Goal: Information Seeking & Learning: Learn about a topic

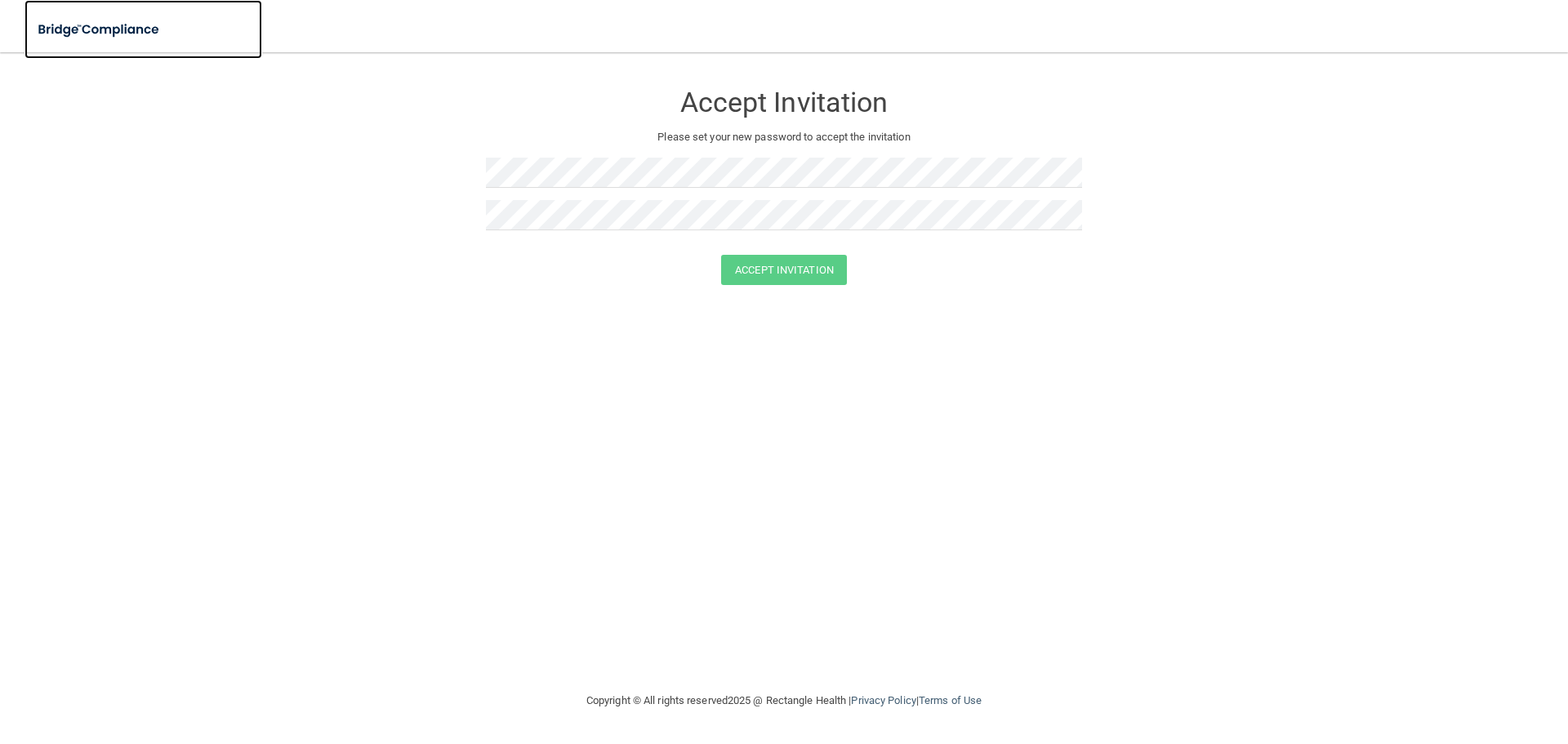
click at [140, 31] on img at bounding box center [100, 30] width 151 height 33
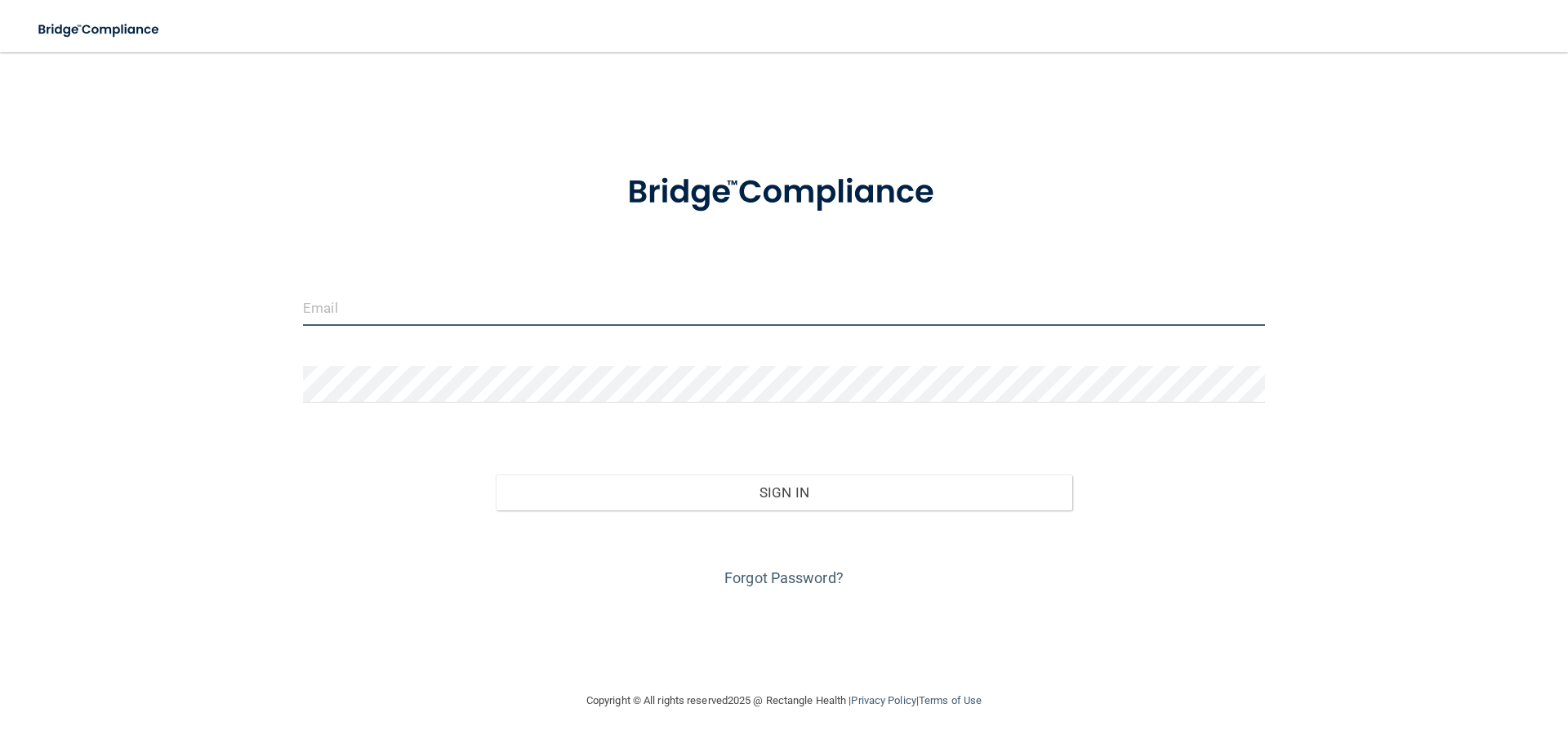
click at [325, 305] on input "email" at bounding box center [784, 308] width 962 height 37
type input "[EMAIL_ADDRESS][DOMAIN_NAME]"
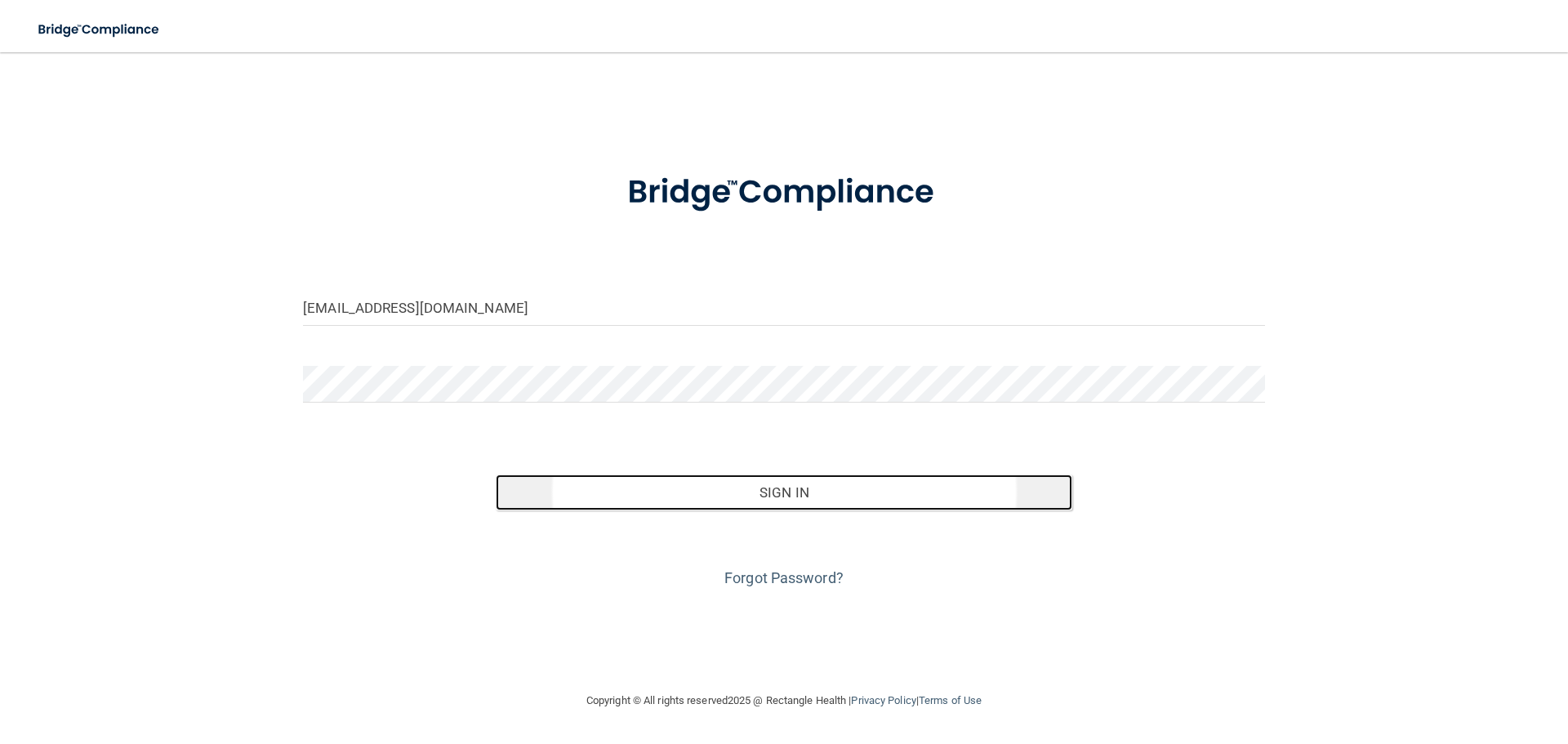
click at [799, 489] on button "Sign In" at bounding box center [784, 492] width 577 height 36
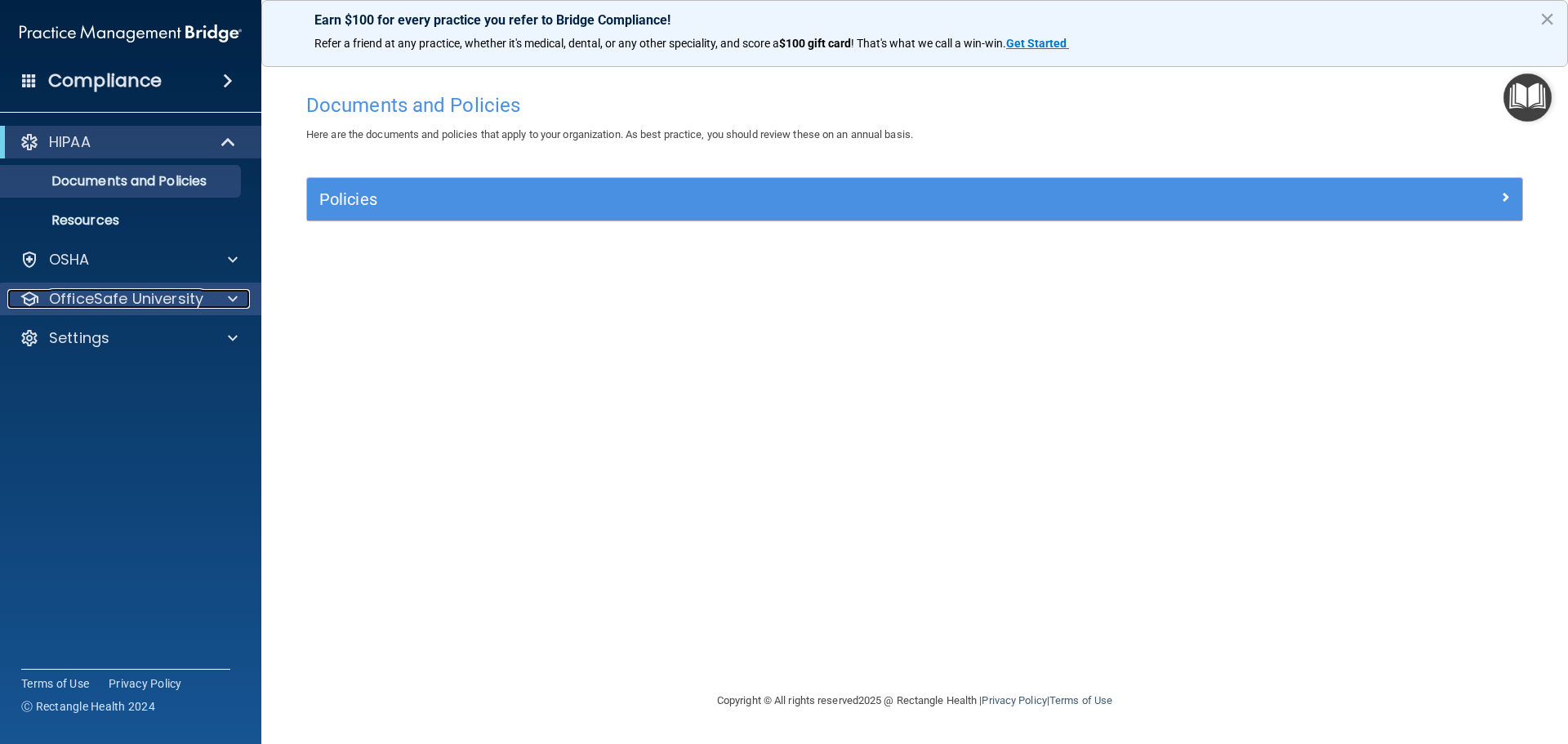
click at [131, 307] on p "OfficeSafe University" at bounding box center [126, 299] width 154 height 19
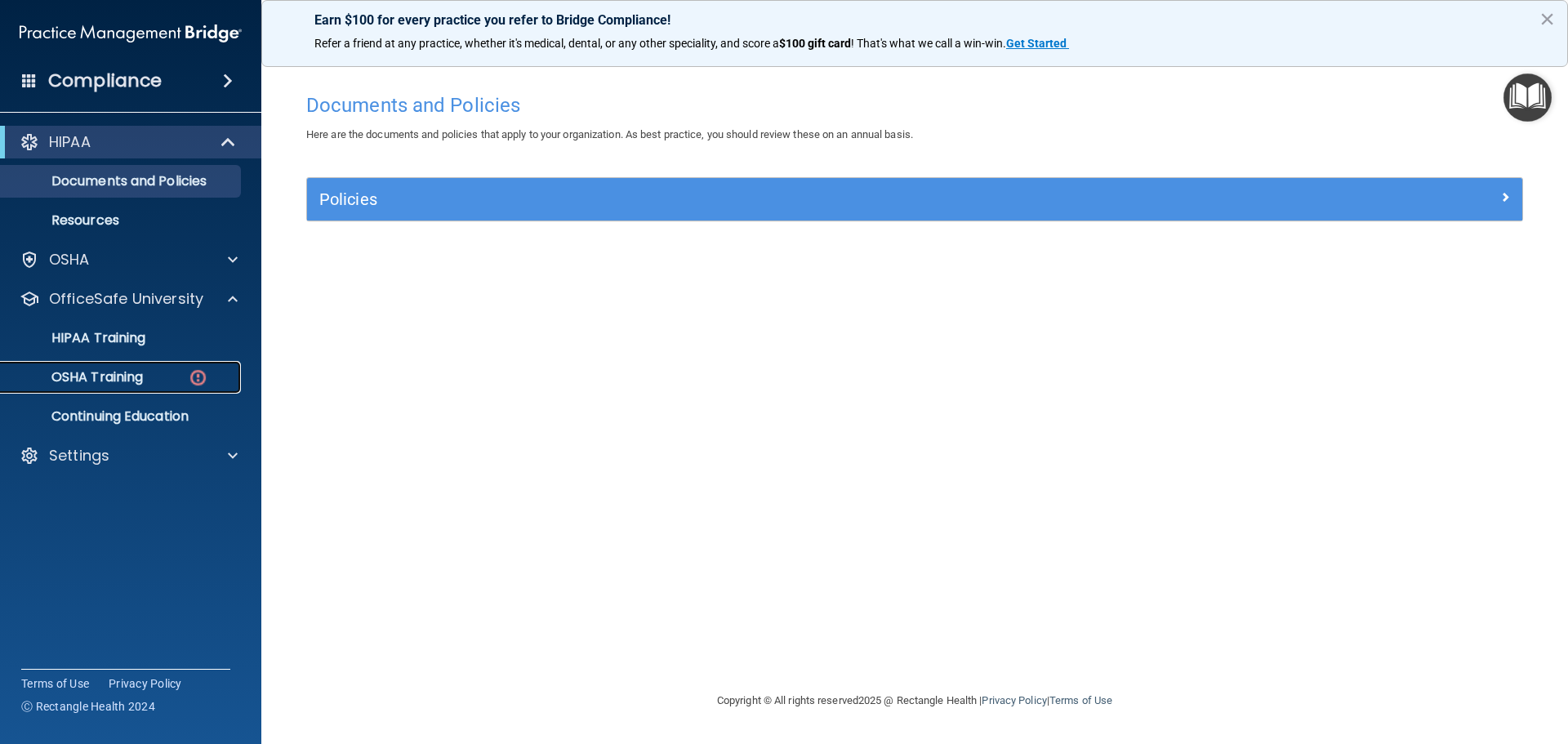
click at [133, 386] on p "OSHA Training" at bounding box center [77, 377] width 132 height 17
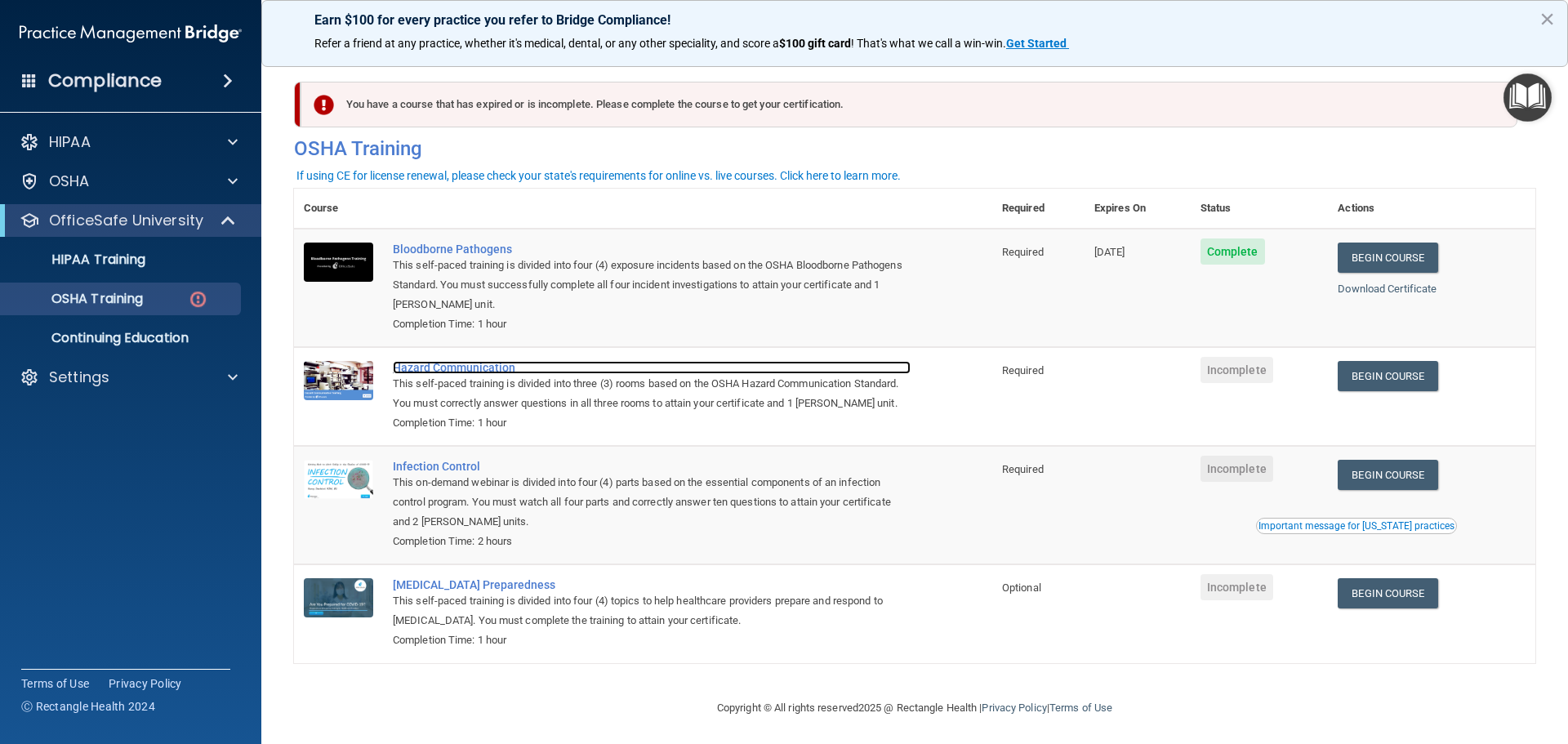
click at [468, 371] on div "Hazard Communication" at bounding box center [651, 367] width 518 height 13
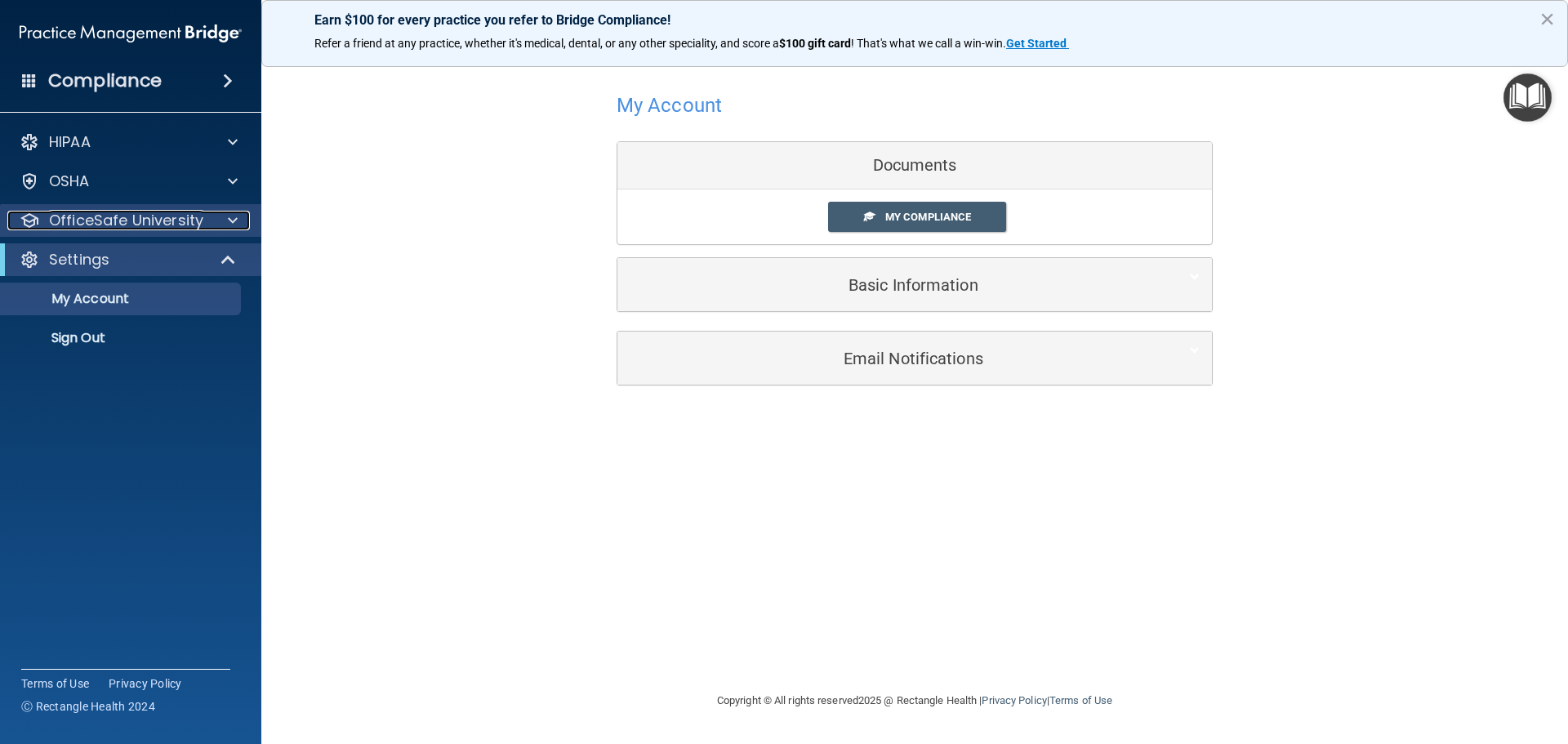
click at [194, 223] on p "OfficeSafe University" at bounding box center [126, 220] width 154 height 19
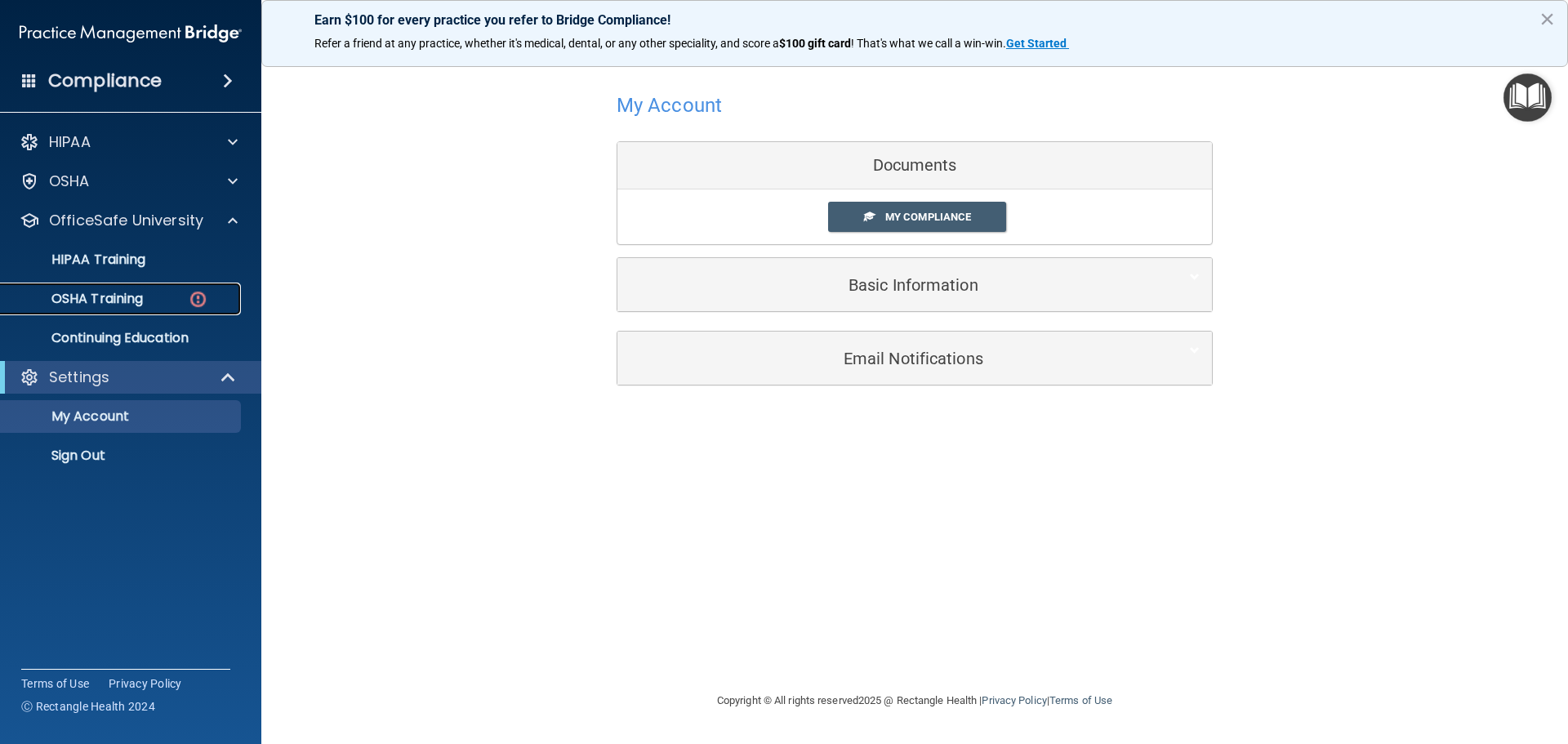
click at [128, 301] on p "OSHA Training" at bounding box center [77, 299] width 132 height 17
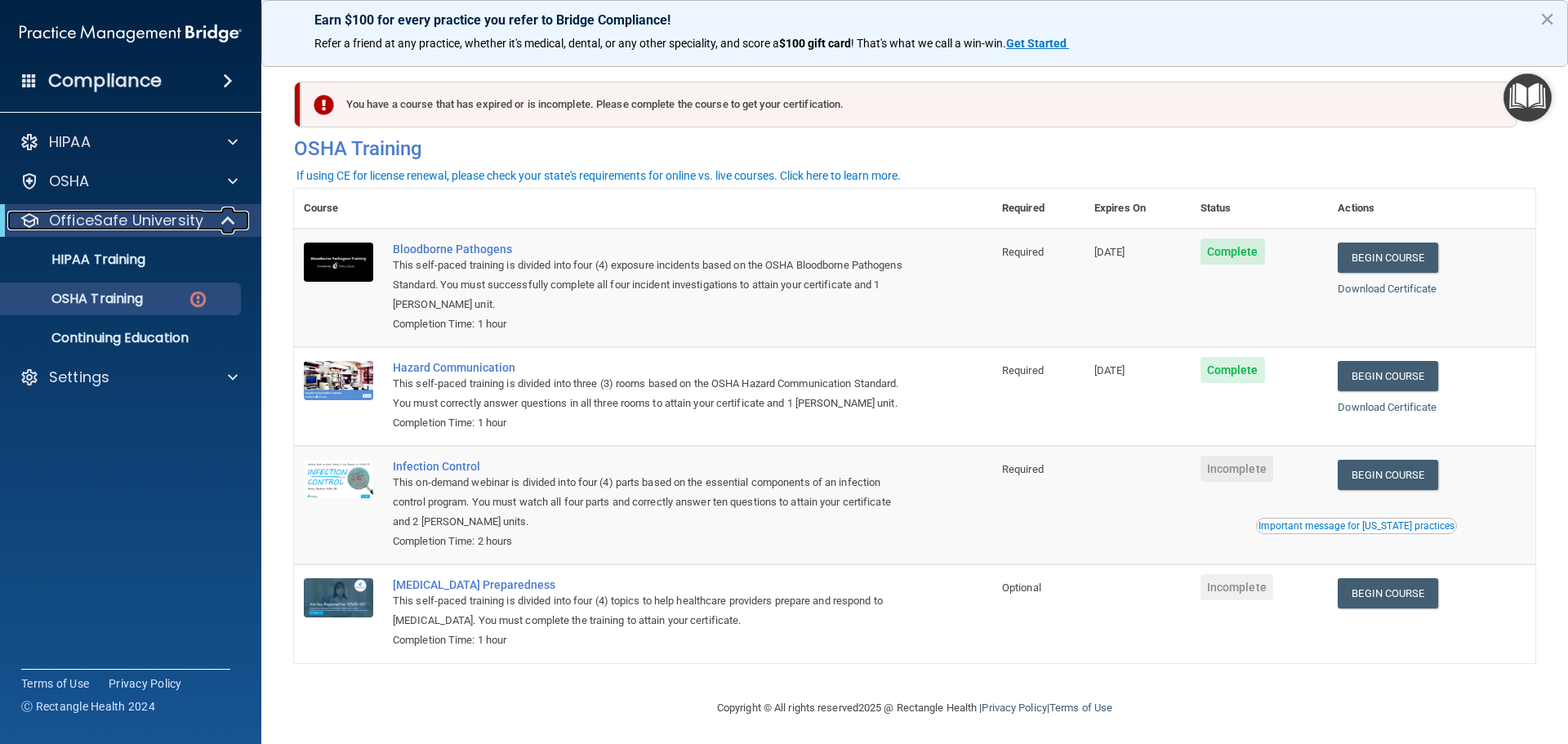
click at [230, 222] on span at bounding box center [229, 220] width 14 height 19
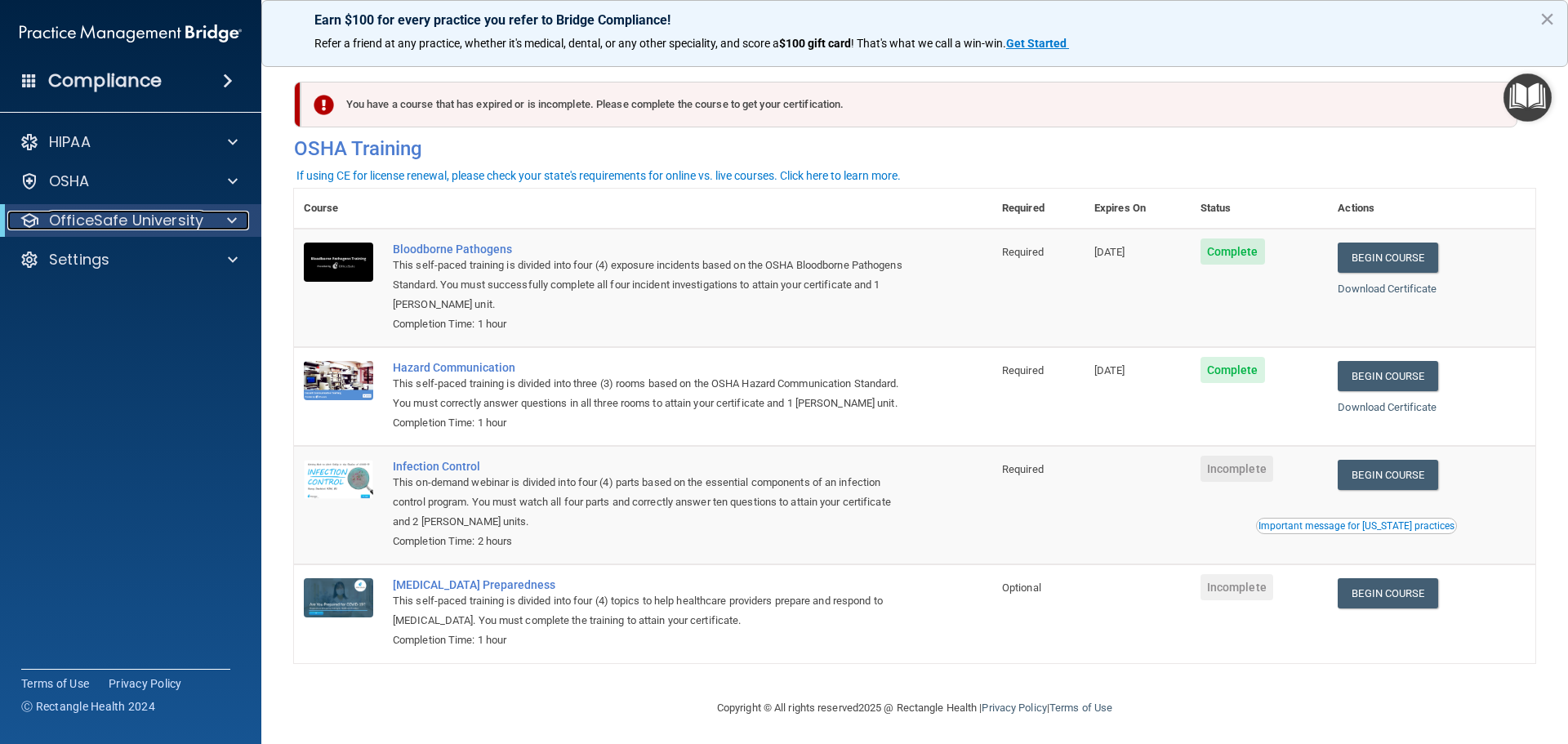
click at [230, 222] on span at bounding box center [232, 220] width 10 height 19
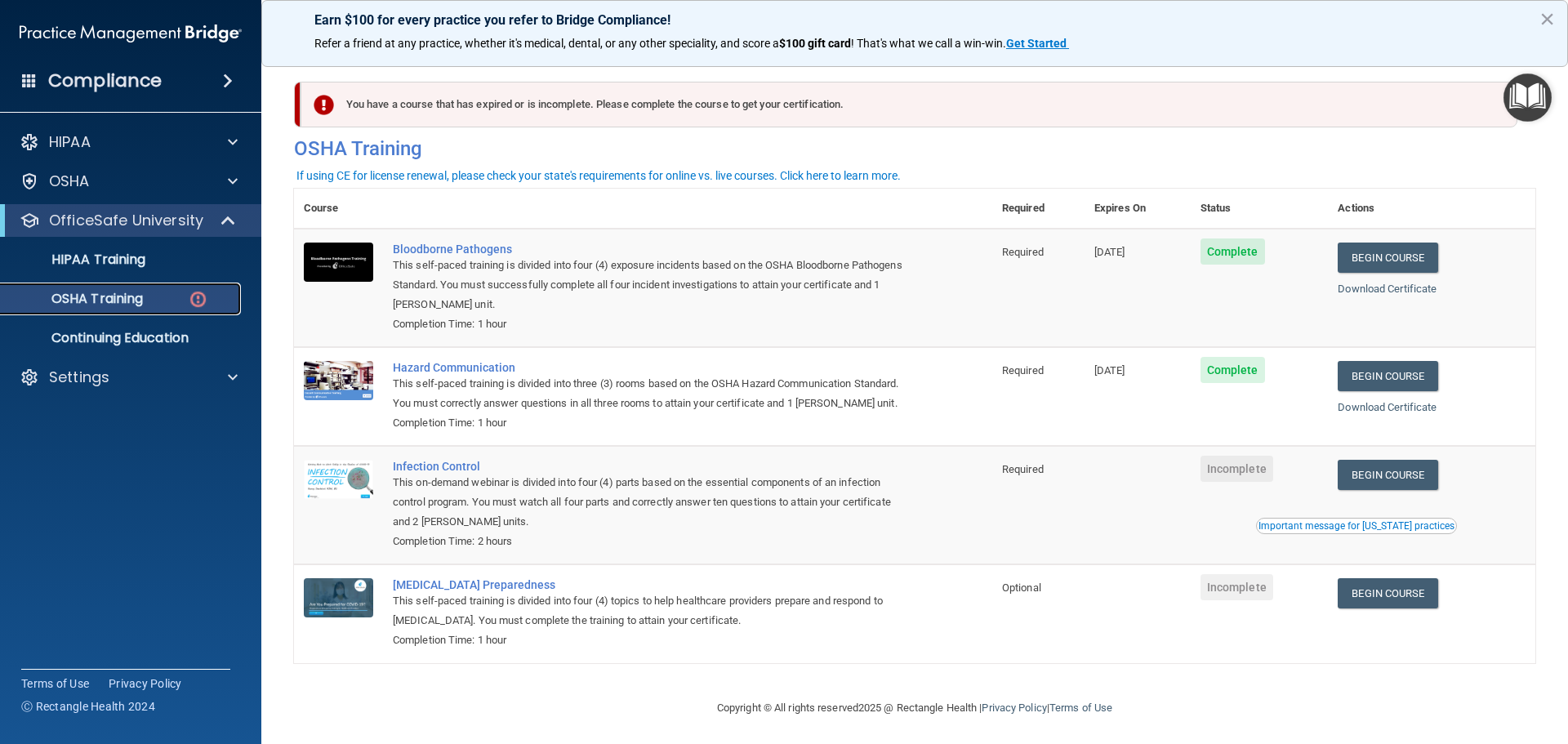
click at [146, 300] on div "OSHA Training" at bounding box center [122, 299] width 223 height 17
click at [456, 473] on div "Infection Control" at bounding box center [651, 466] width 518 height 13
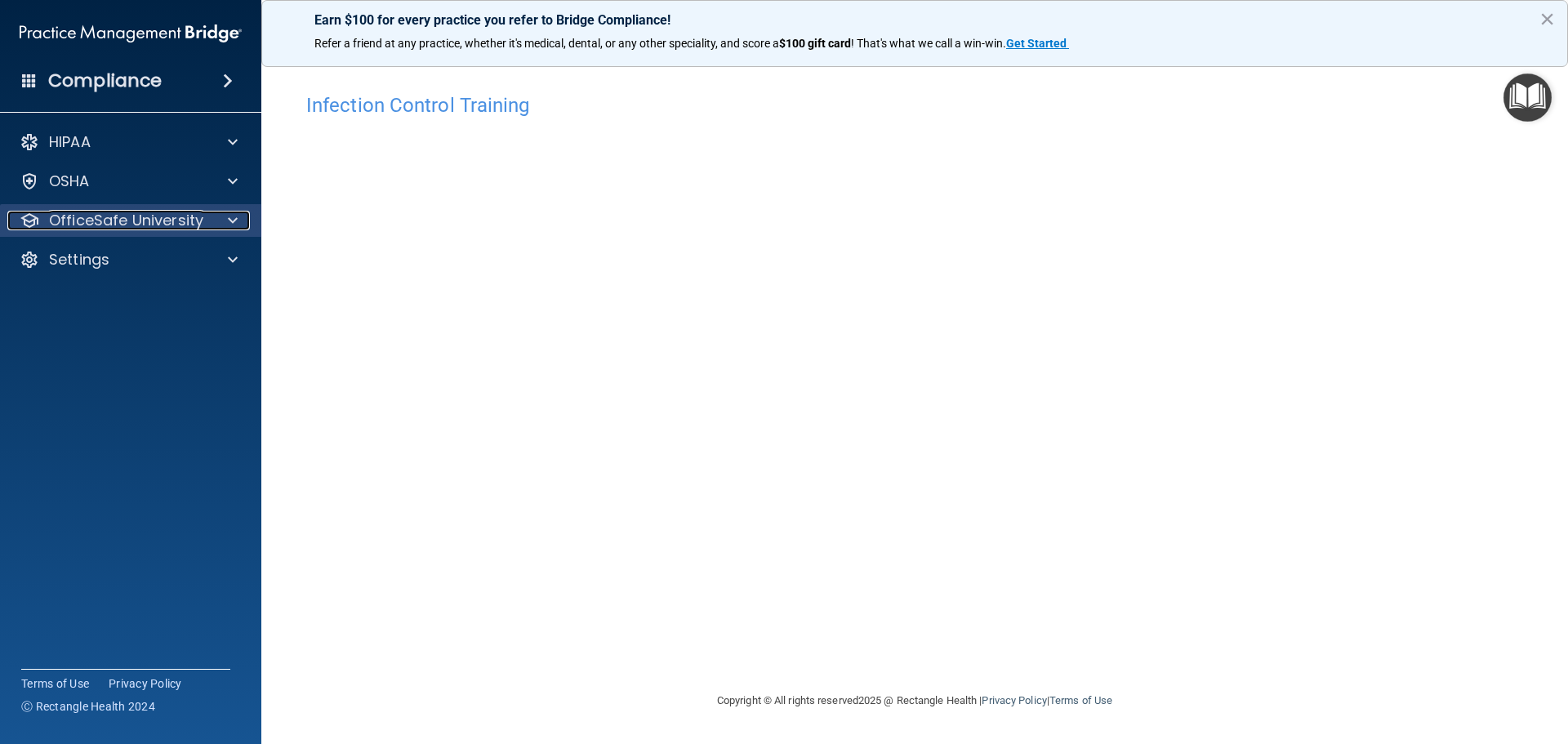
click at [120, 223] on p "OfficeSafe University" at bounding box center [126, 220] width 154 height 19
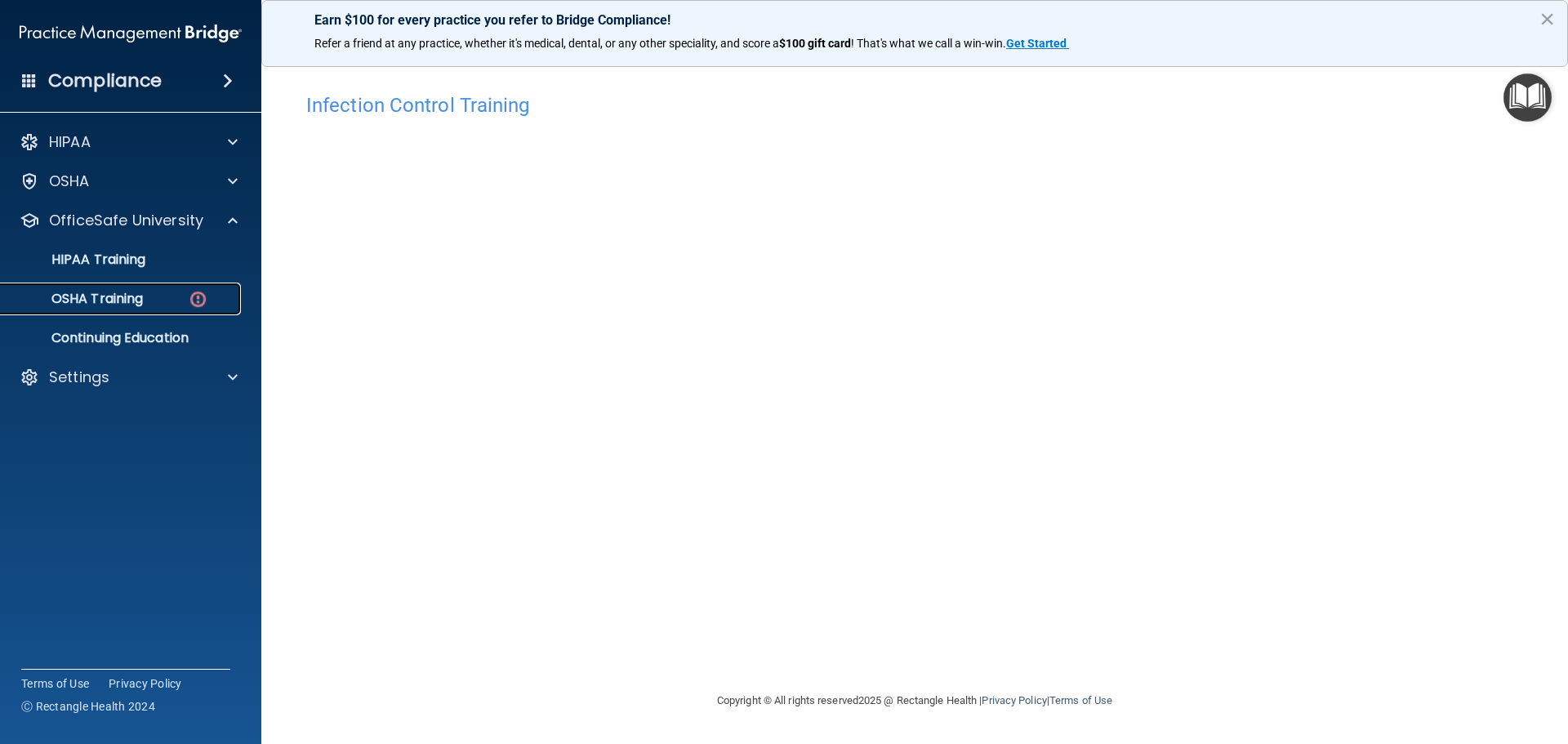
click at [109, 290] on p "OSHA Training" at bounding box center [77, 299] width 132 height 17
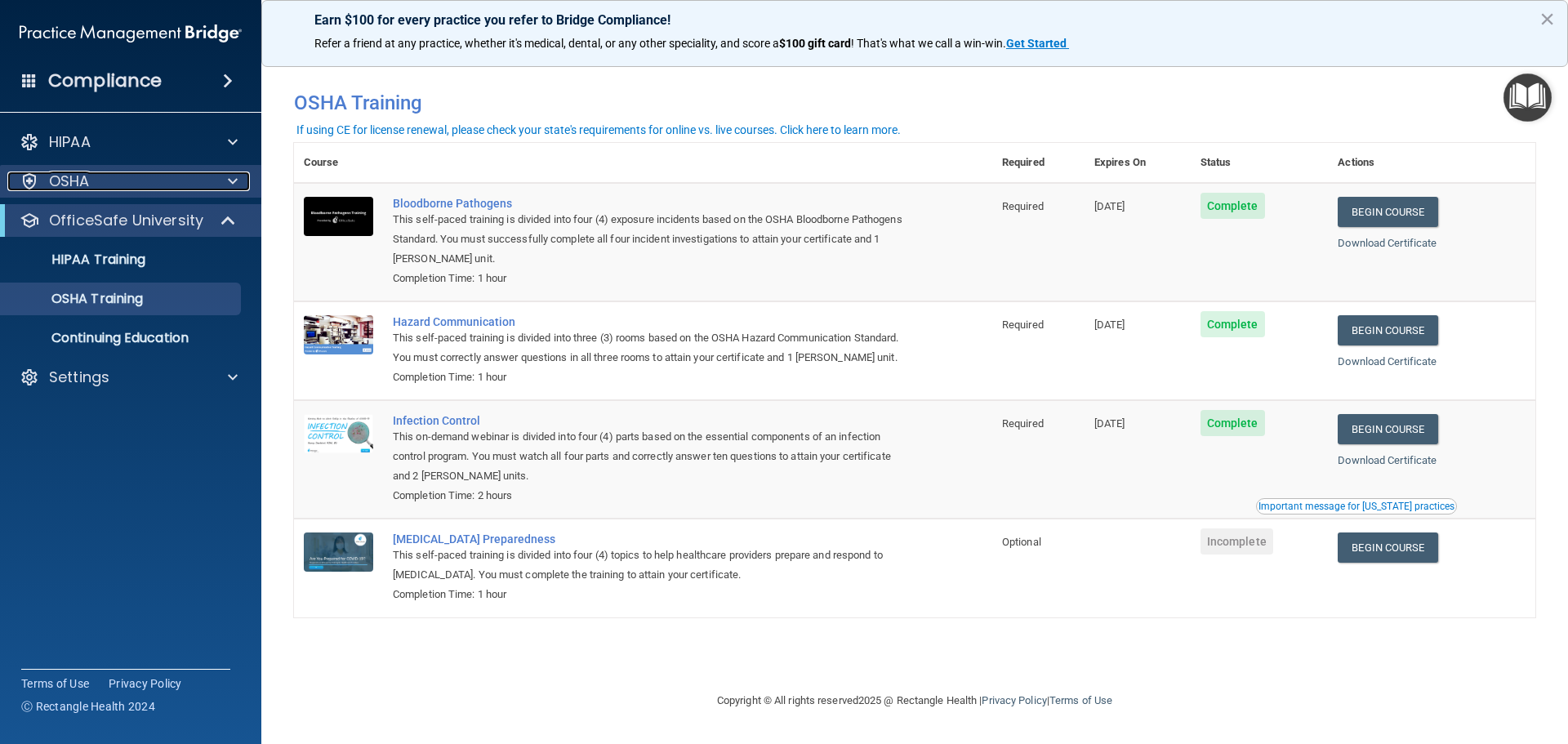
click at [153, 180] on div "OSHA" at bounding box center [109, 181] width 202 height 19
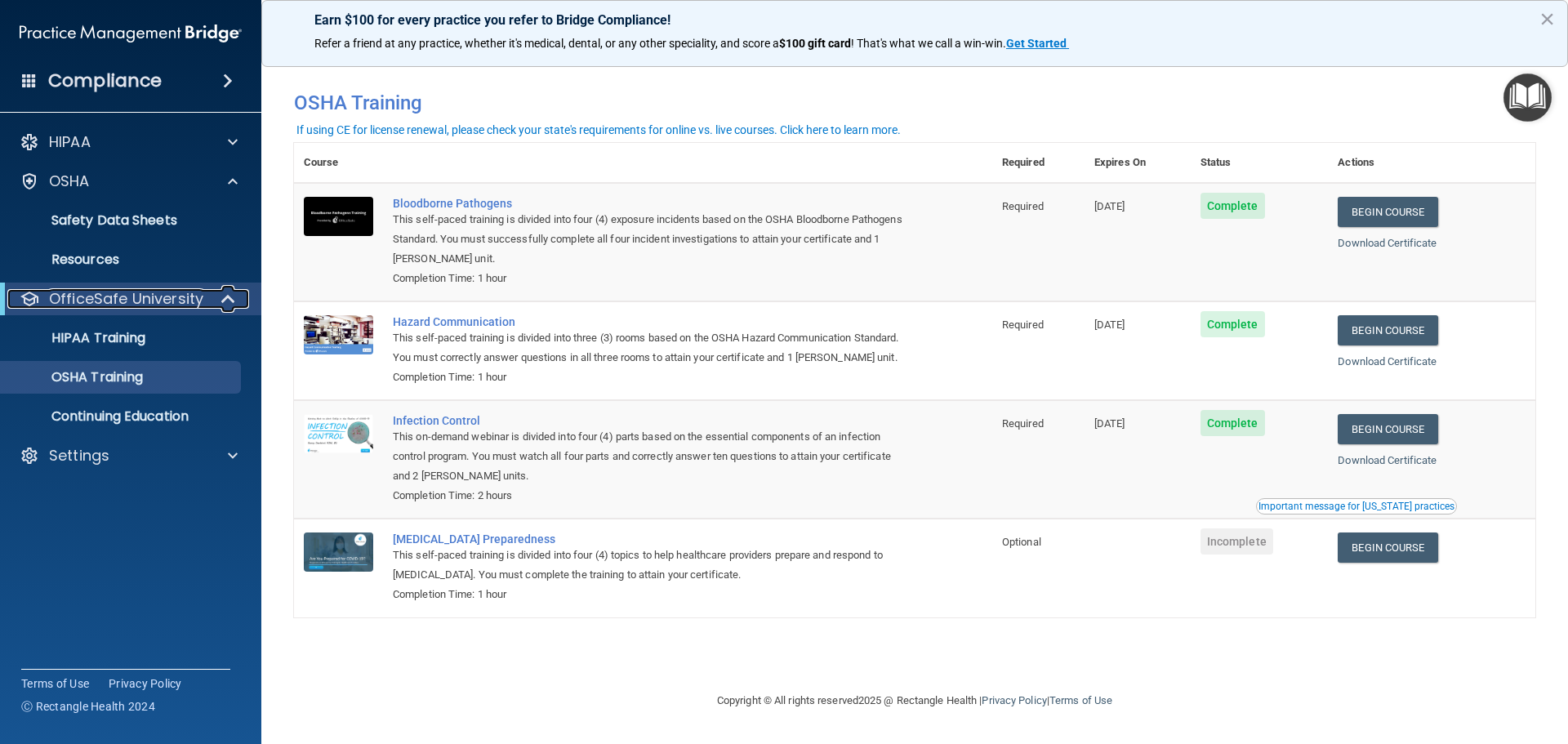
click at [231, 294] on span at bounding box center [229, 299] width 14 height 19
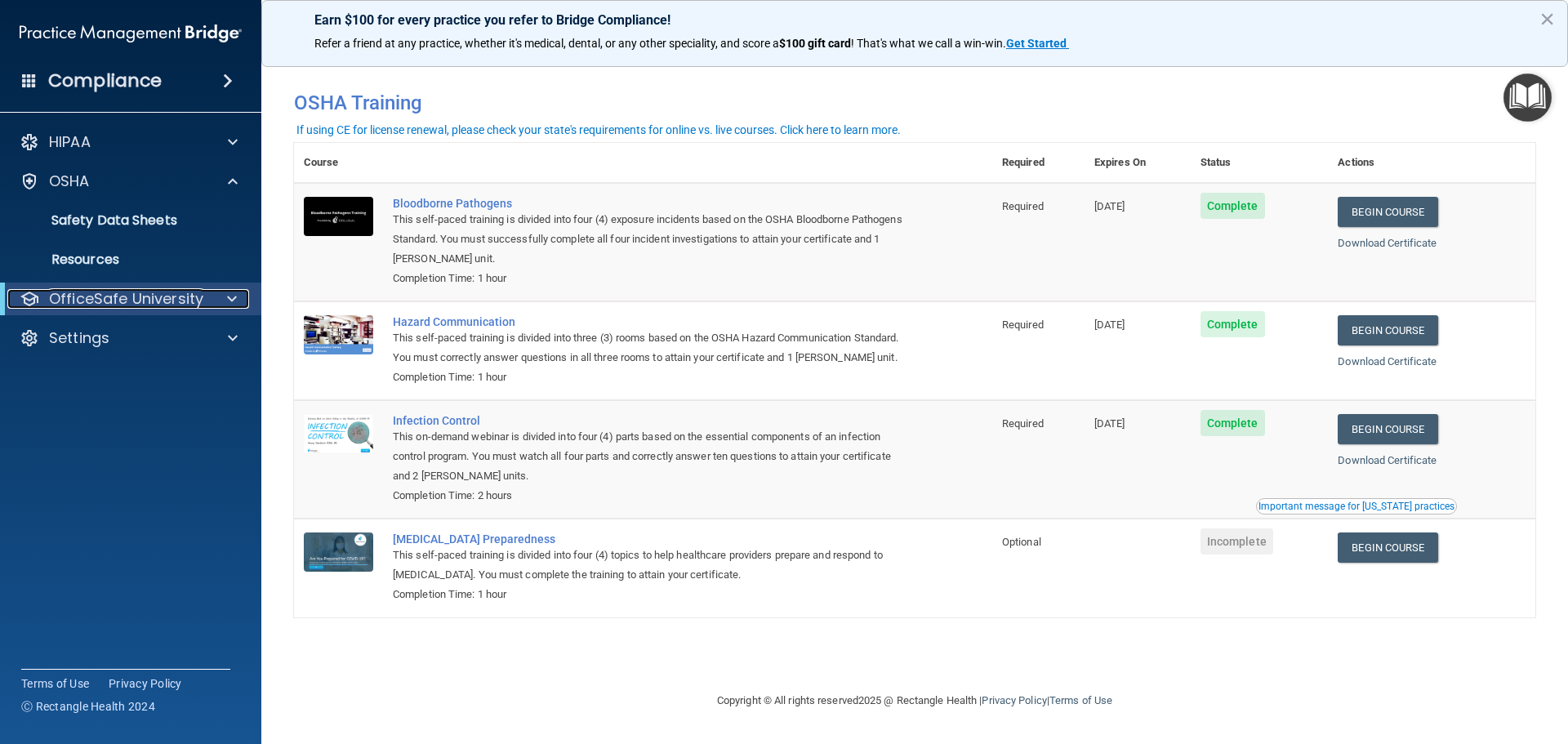
click at [231, 294] on span at bounding box center [232, 299] width 10 height 19
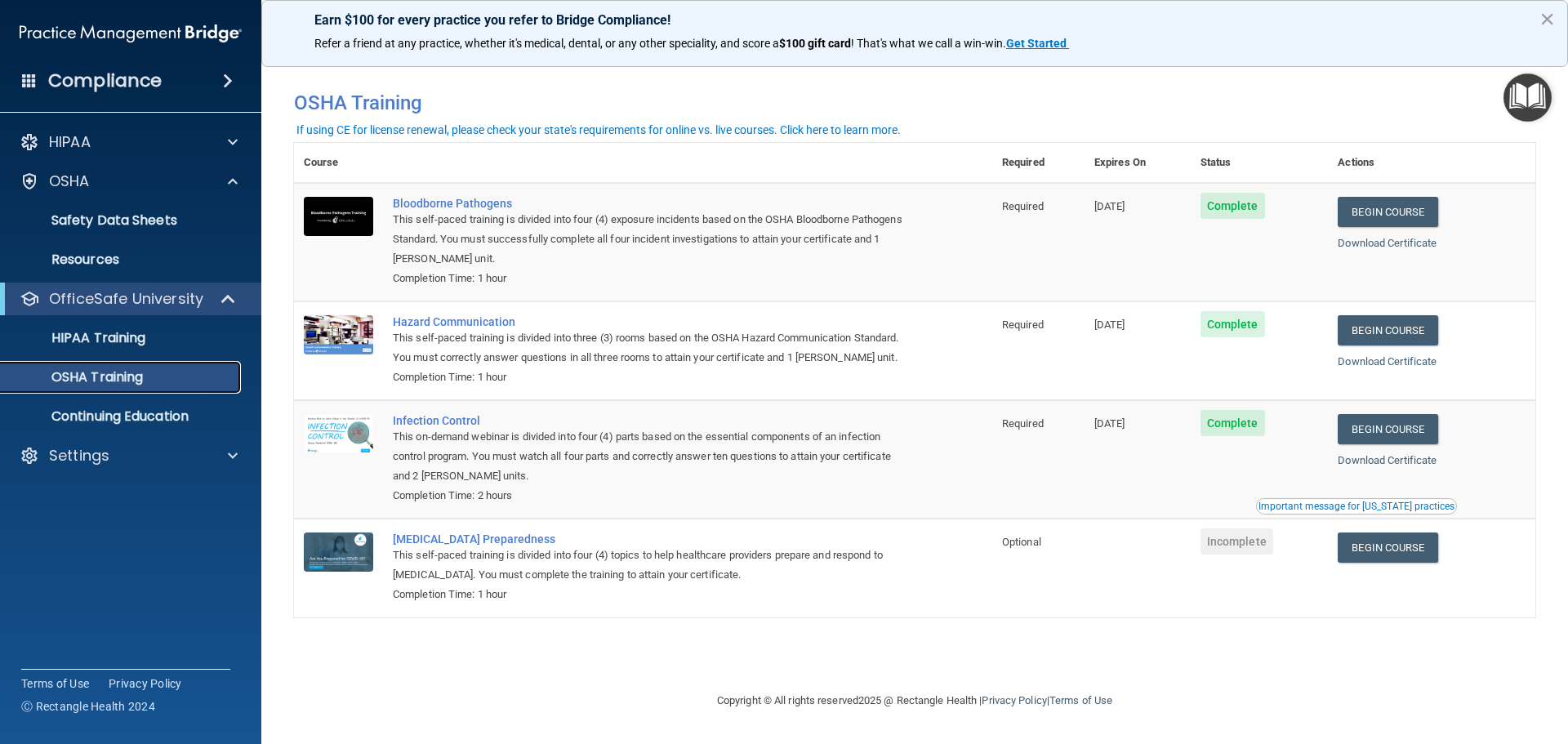
click at [110, 376] on p "OSHA Training" at bounding box center [77, 377] width 132 height 17
click at [71, 341] on p "HIPAA Training" at bounding box center [78, 338] width 135 height 17
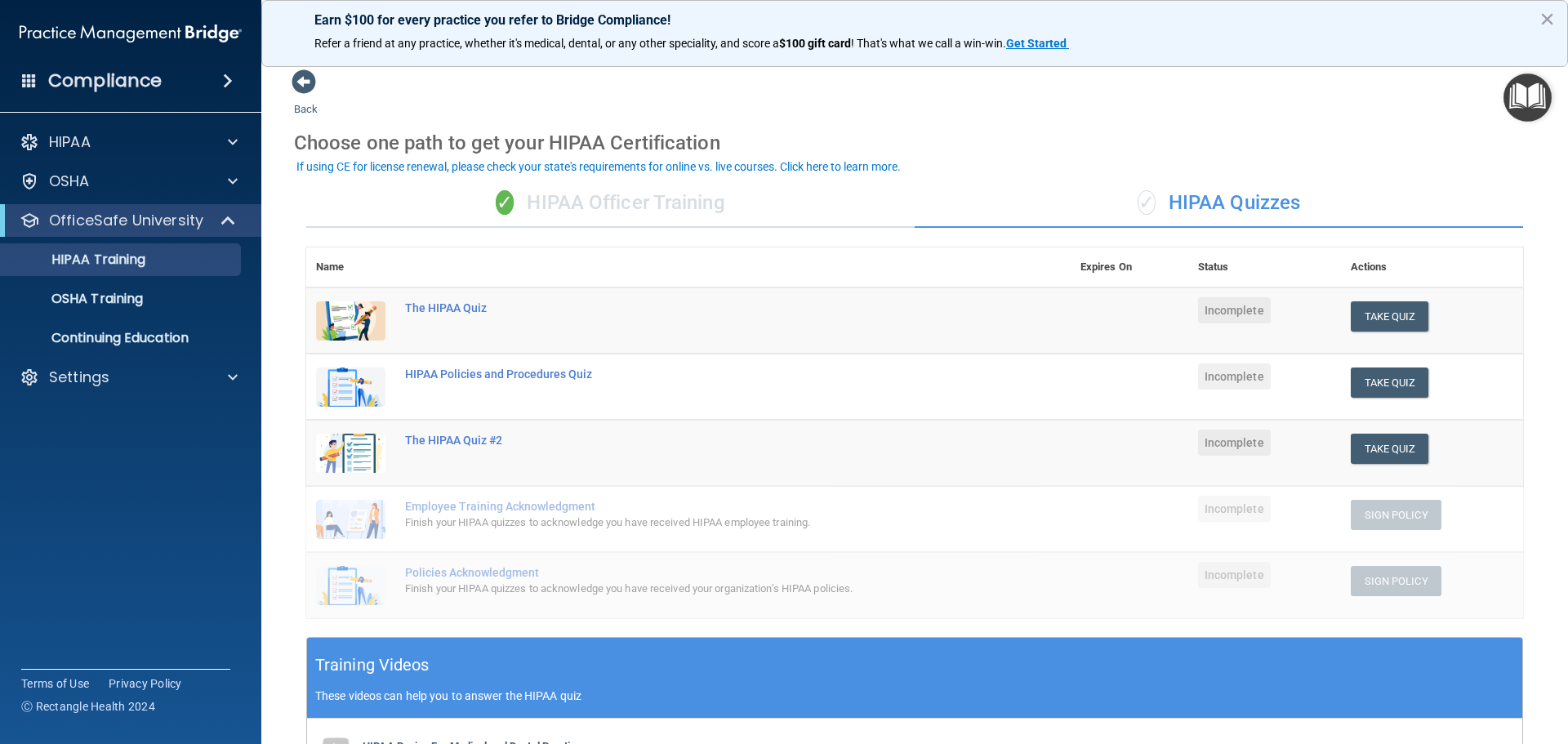
click at [591, 205] on div "✓ HIPAA Officer Training" at bounding box center [610, 203] width 608 height 49
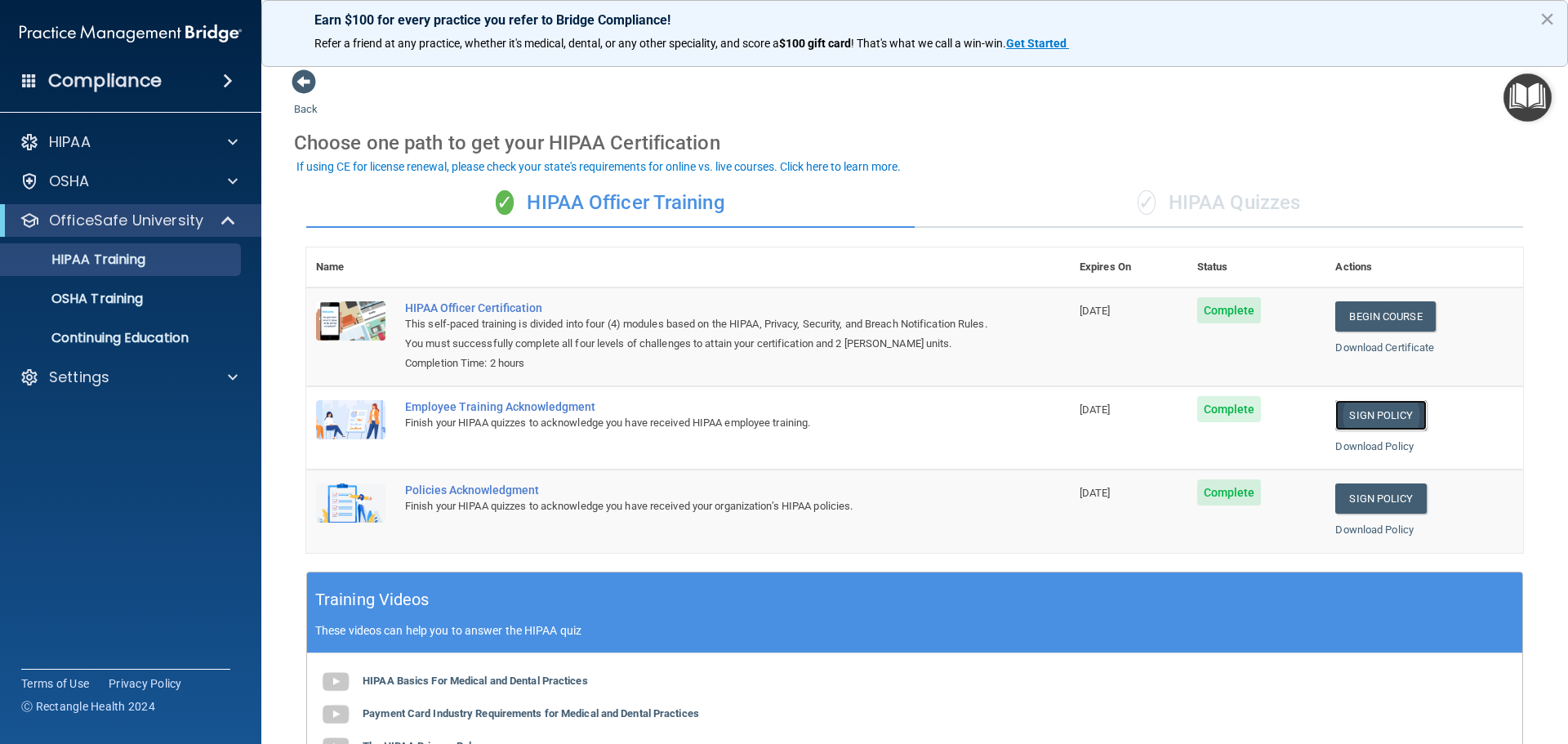
click at [1363, 414] on link "Sign Policy" at bounding box center [1381, 415] width 90 height 30
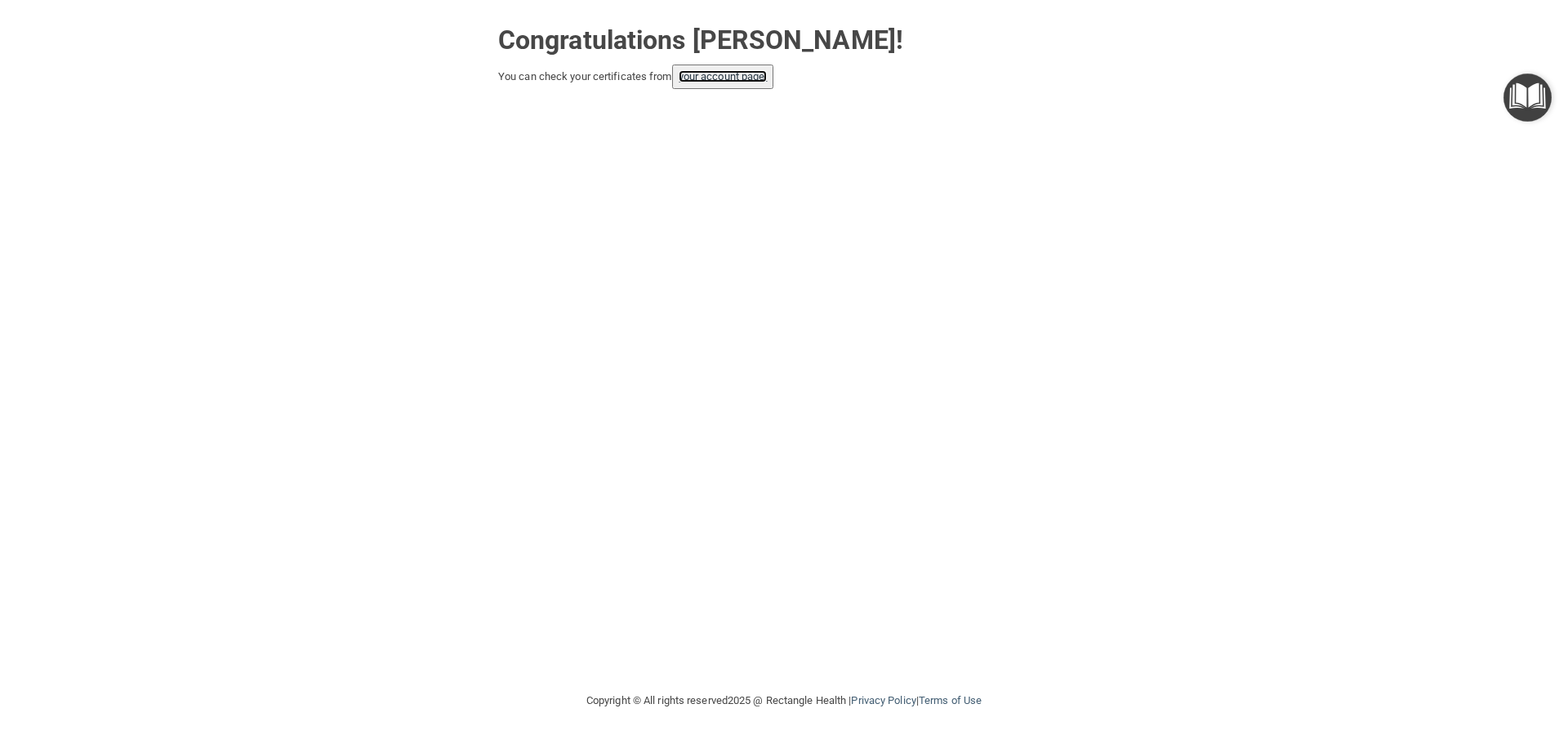
click at [732, 83] on link "your account page!" at bounding box center [723, 76] width 89 height 13
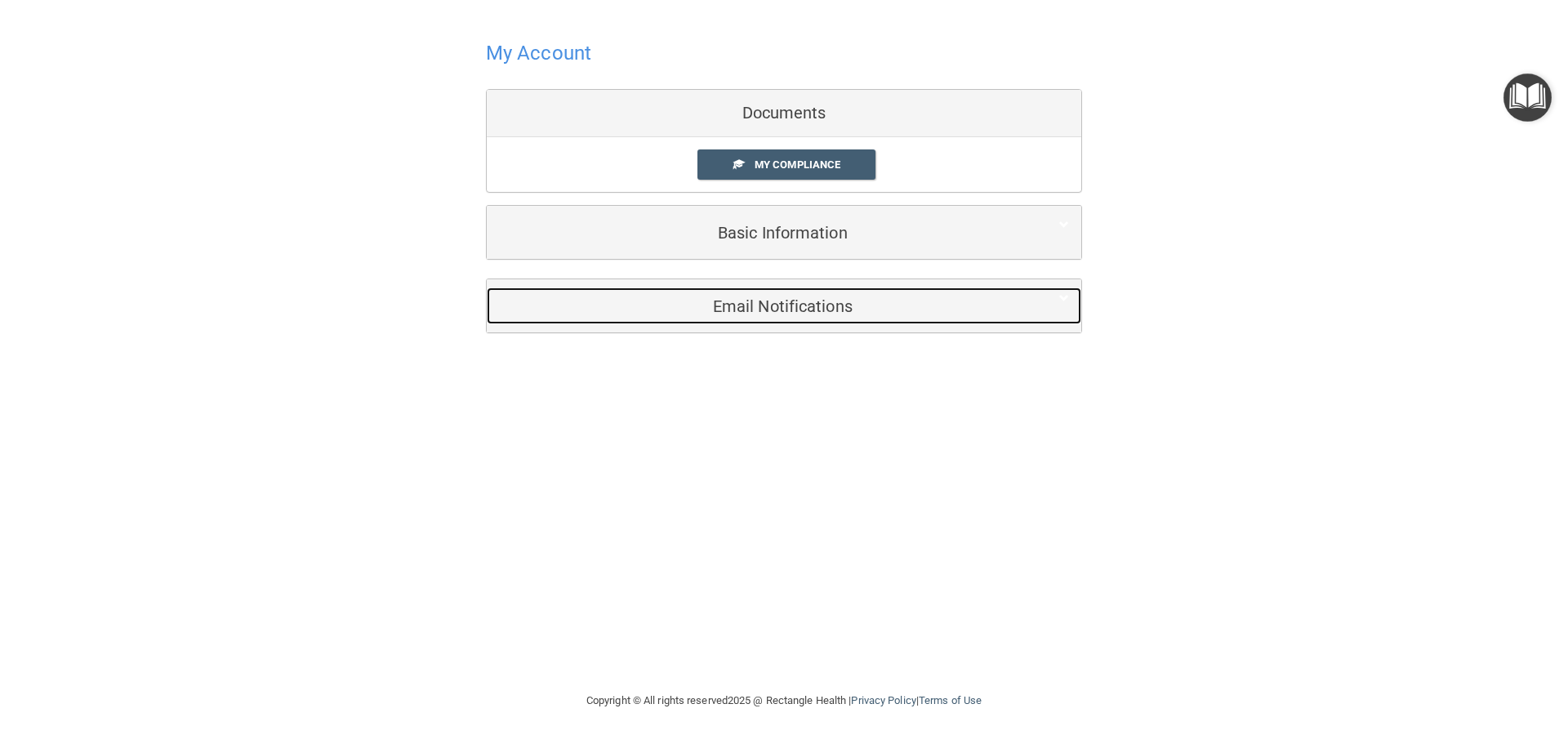
click at [1065, 299] on span at bounding box center [1064, 298] width 10 height 19
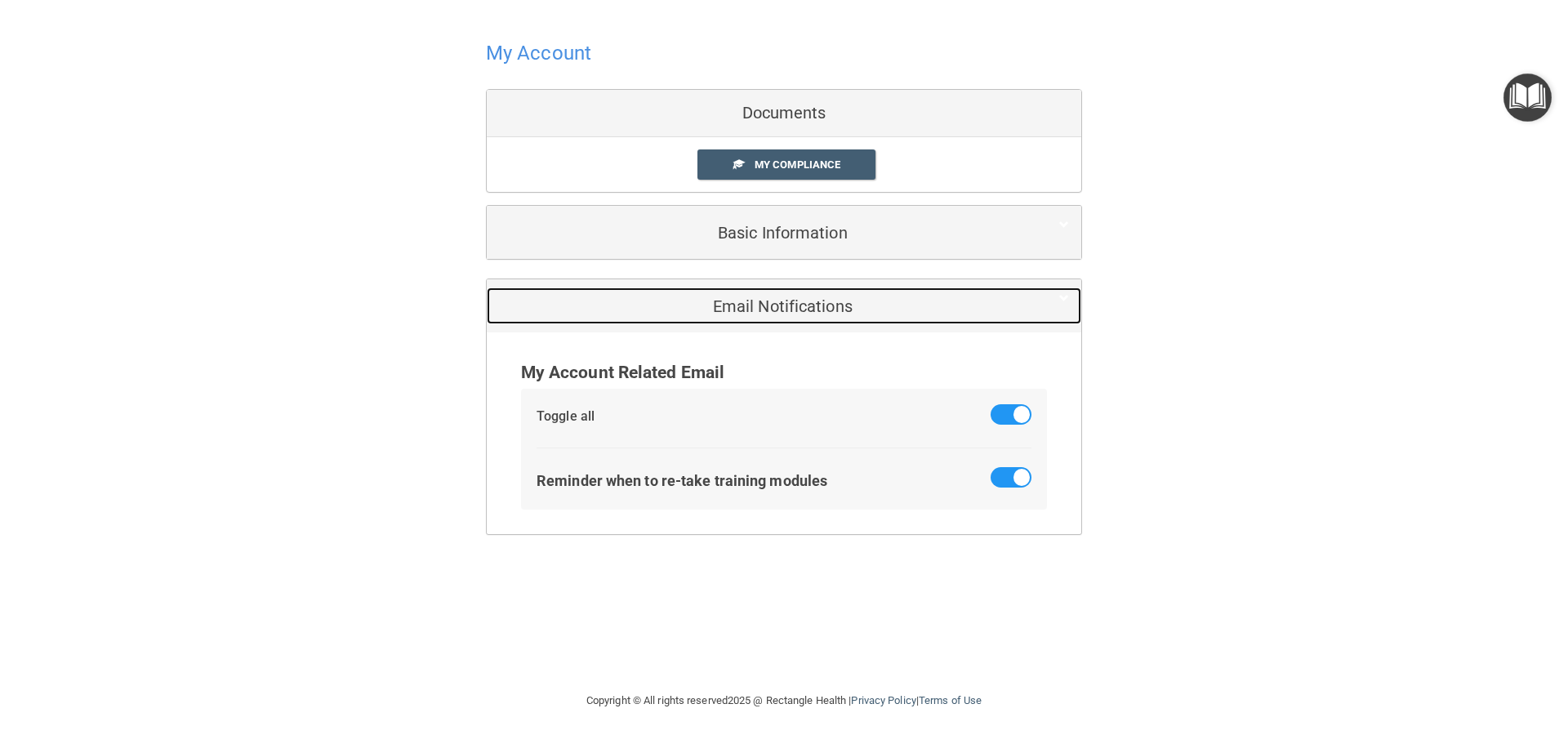
click at [1065, 299] on span at bounding box center [1064, 298] width 10 height 19
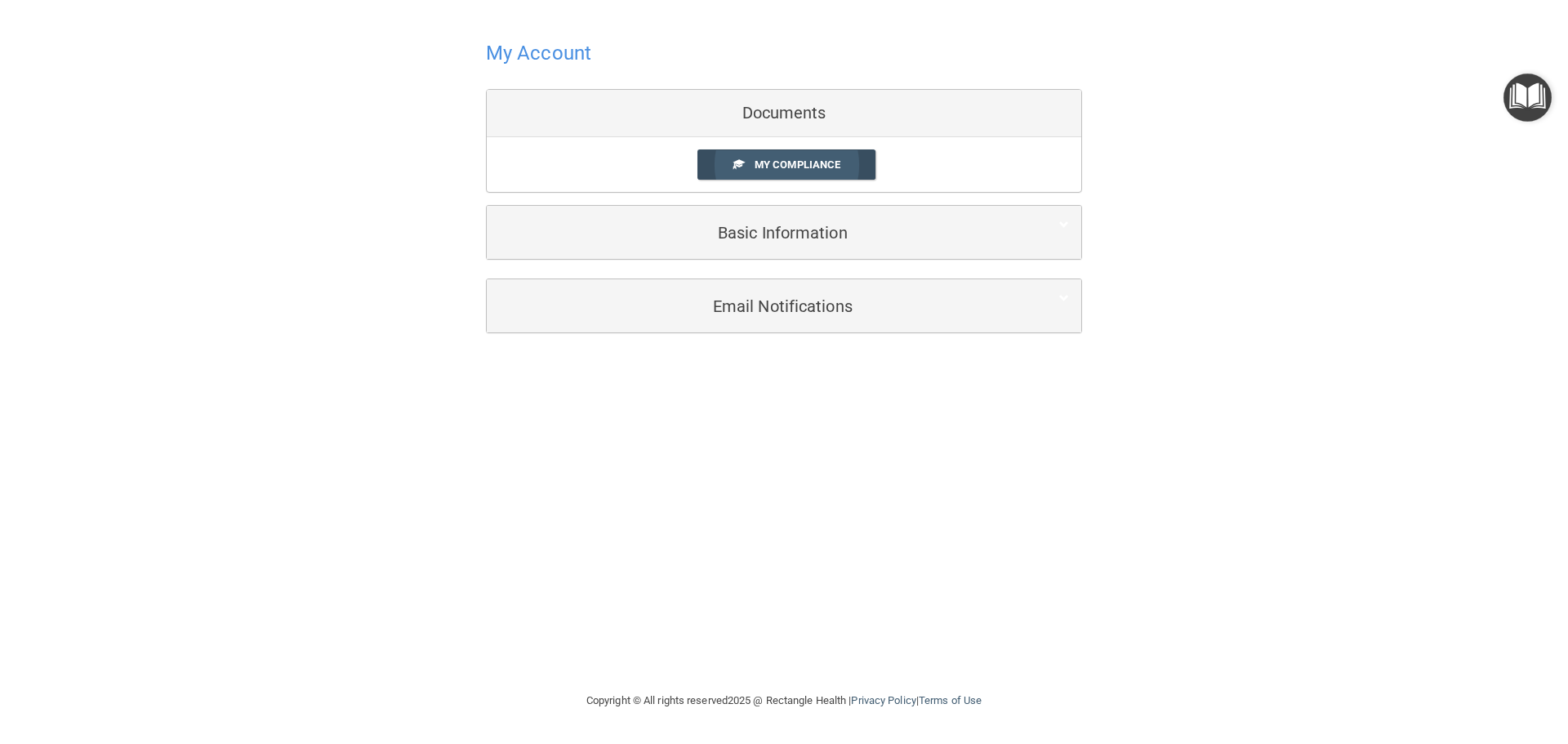
click at [776, 170] on span "My Compliance" at bounding box center [797, 164] width 85 height 13
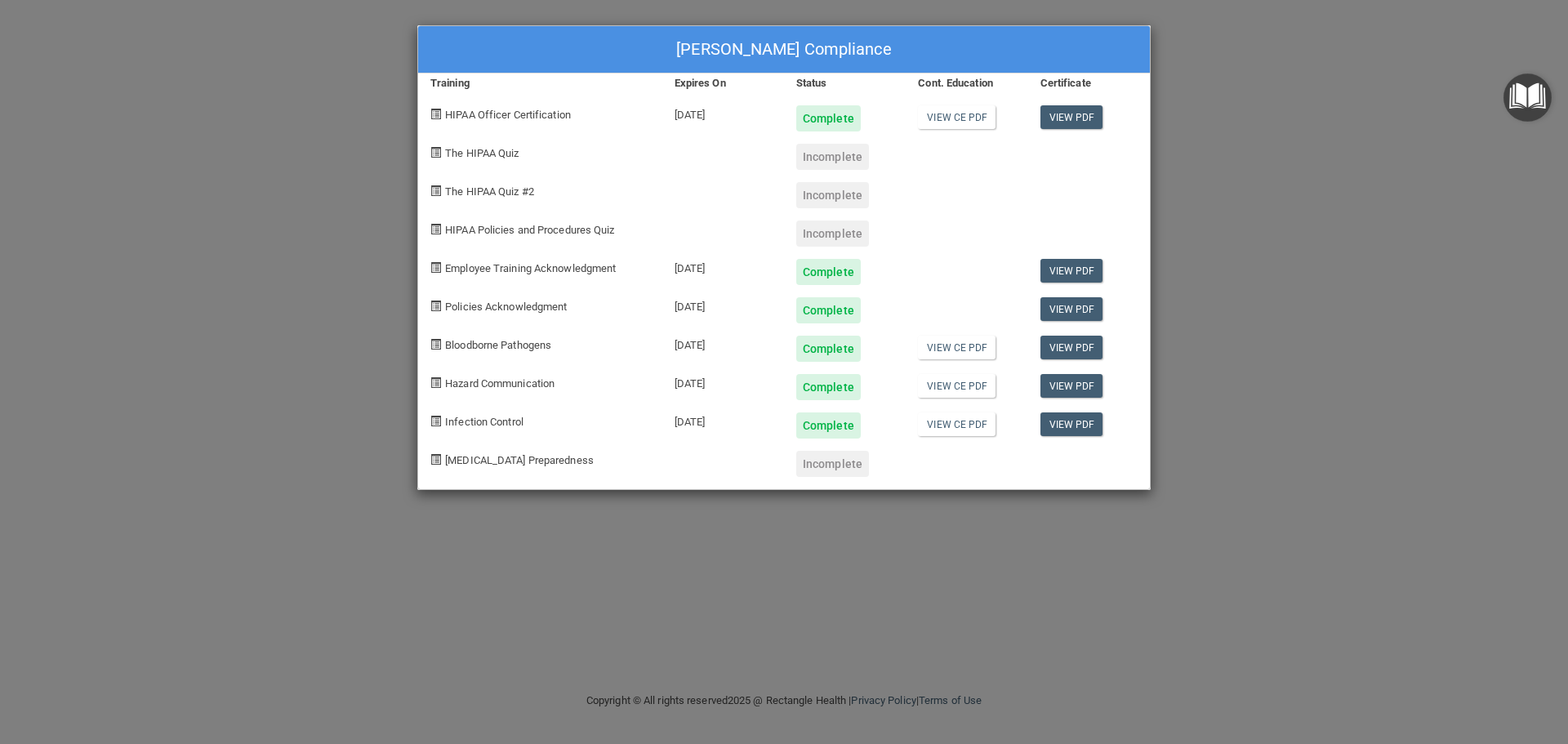
click at [1255, 60] on div "Keli Zampella's Compliance Training Expires On Status Cont. Education Certifica…" at bounding box center [784, 372] width 1568 height 744
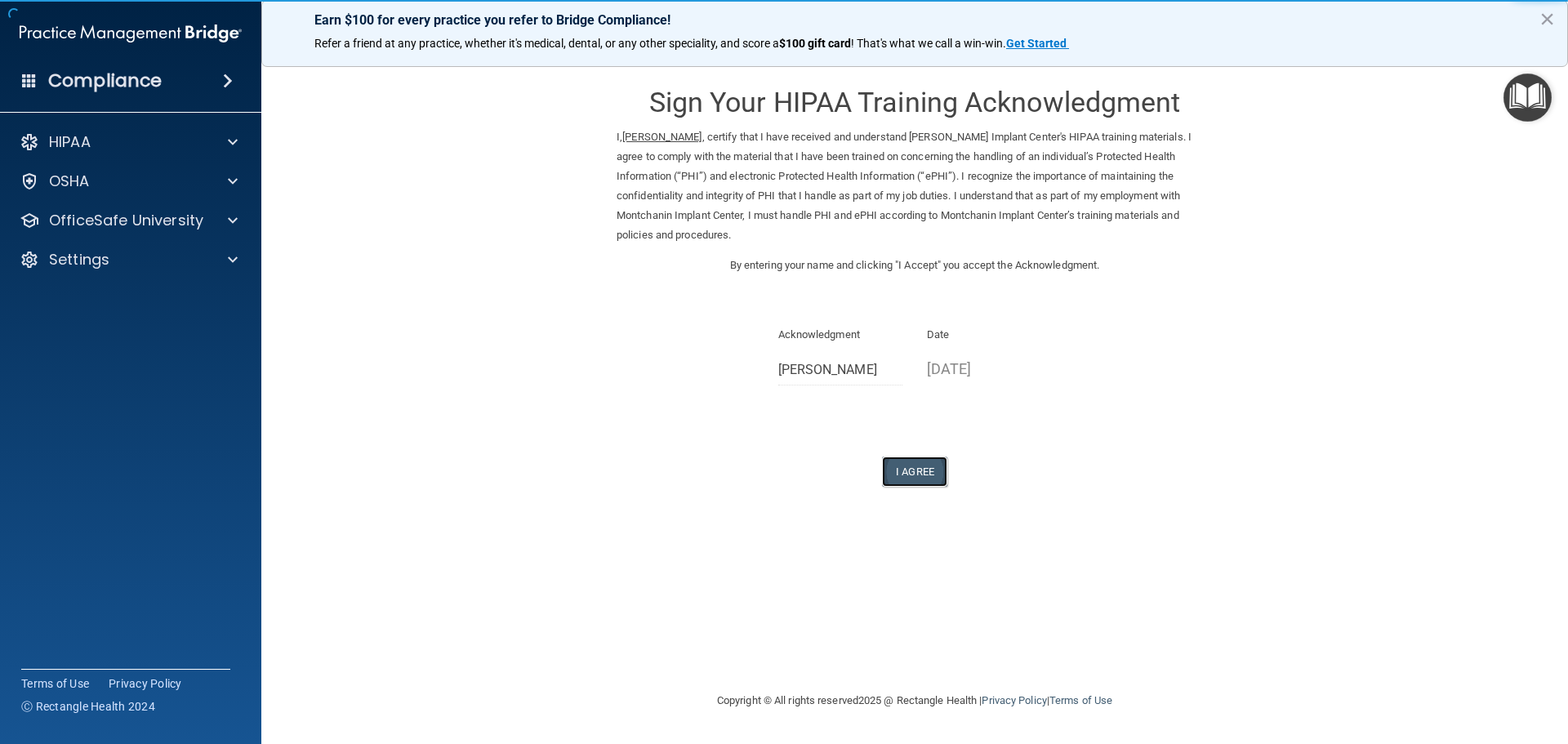
click at [919, 472] on button "I Agree" at bounding box center [915, 472] width 65 height 30
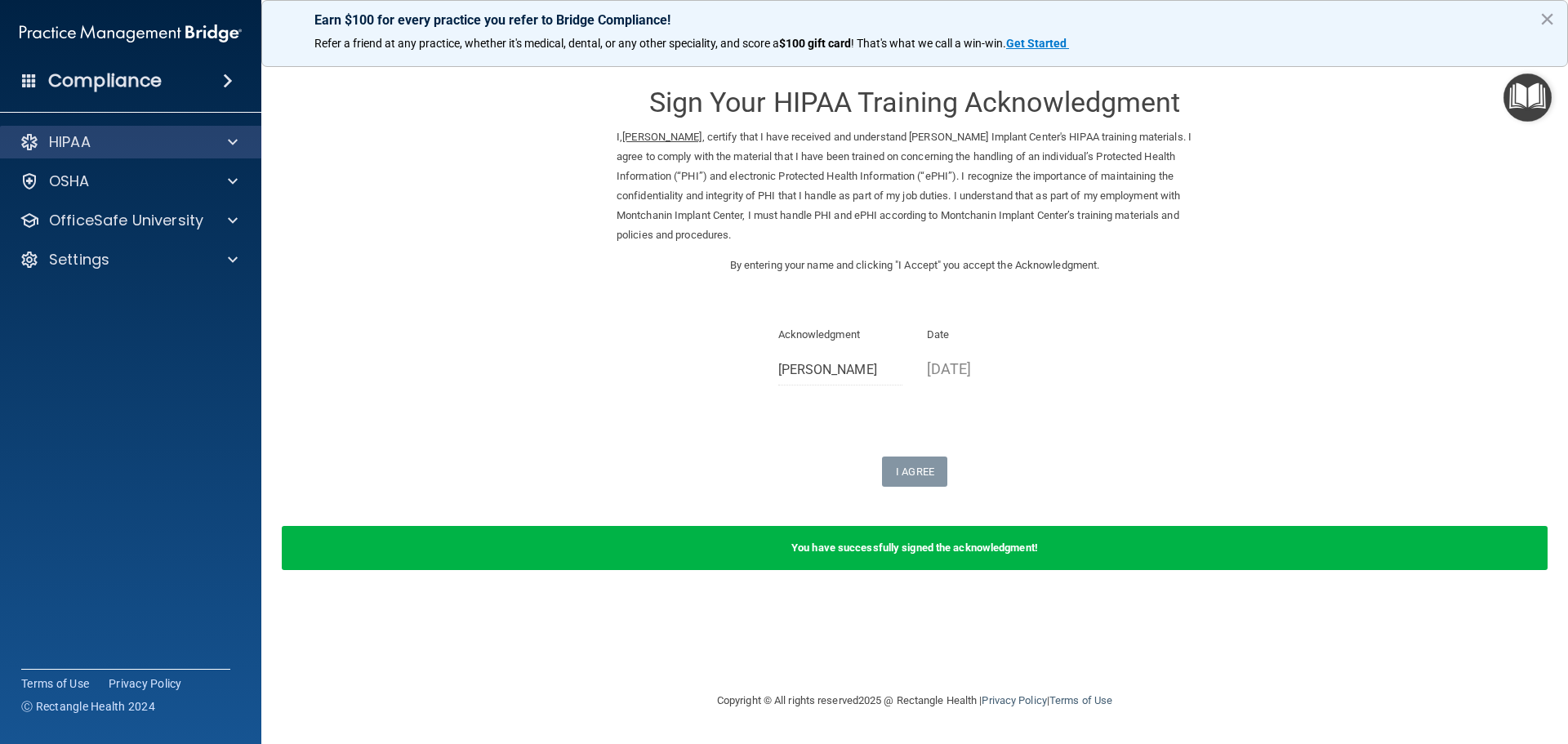
click at [128, 157] on div "HIPAA" at bounding box center [131, 141] width 262 height 33
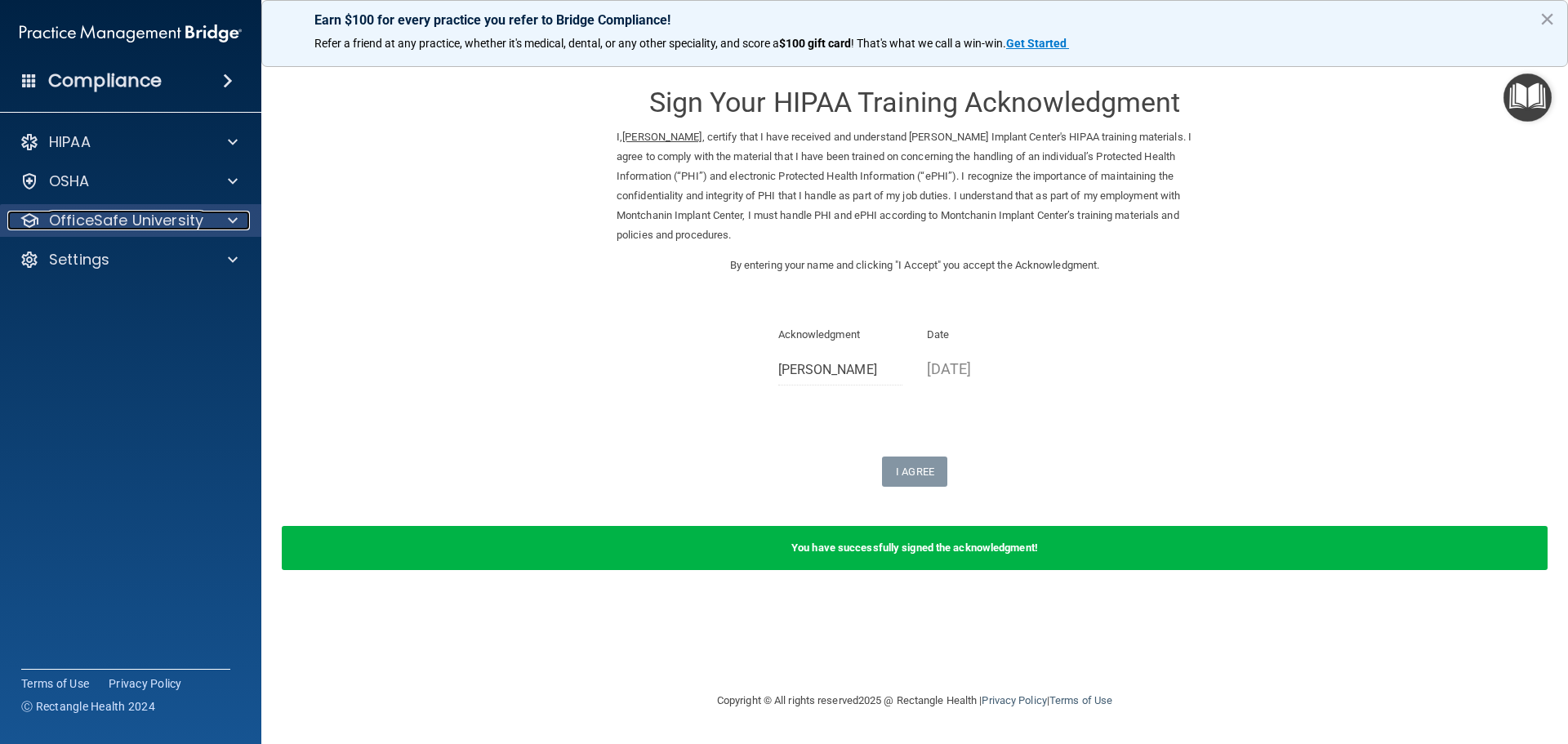
click at [78, 213] on p "OfficeSafe University" at bounding box center [126, 220] width 154 height 19
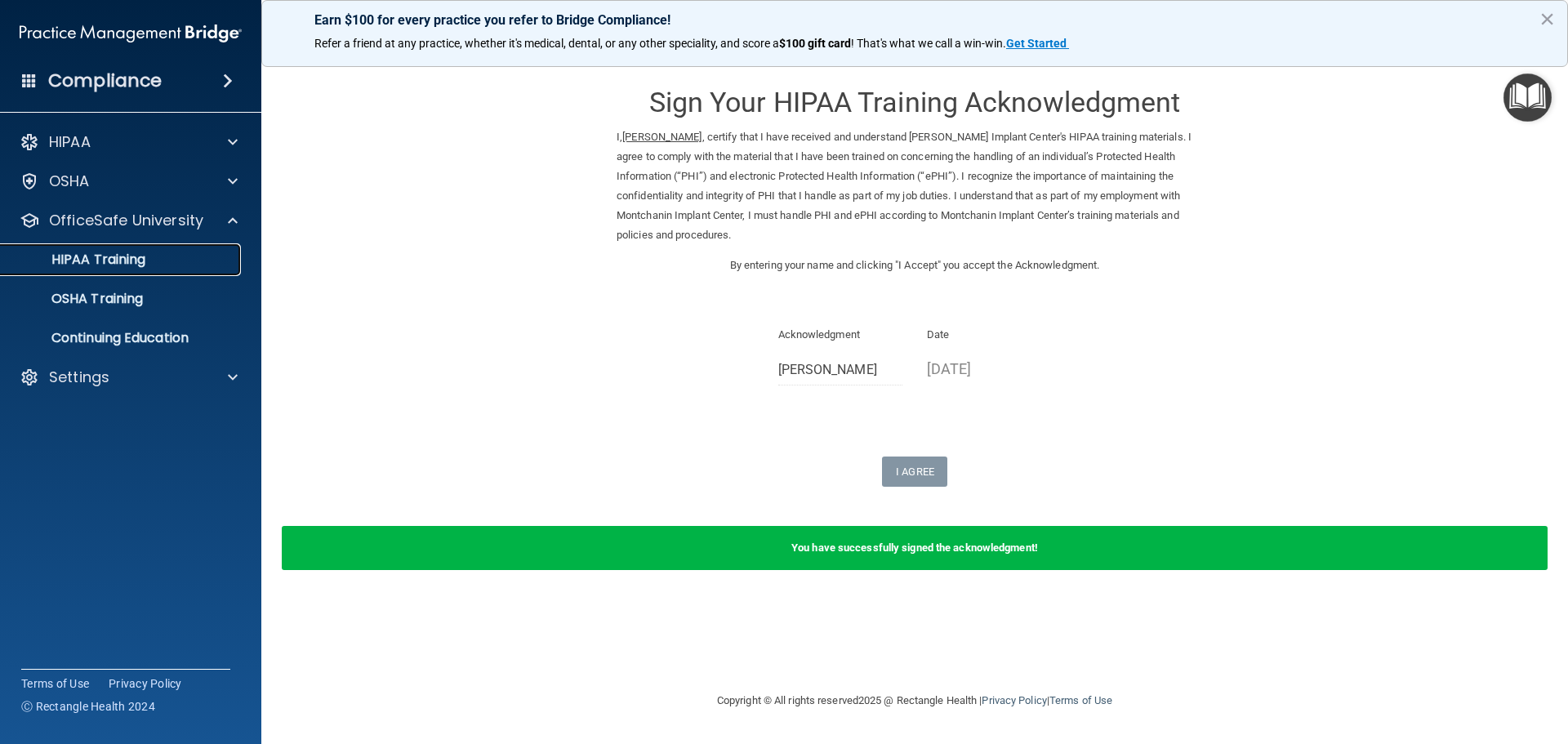
click at [80, 256] on p "HIPAA Training" at bounding box center [78, 260] width 135 height 17
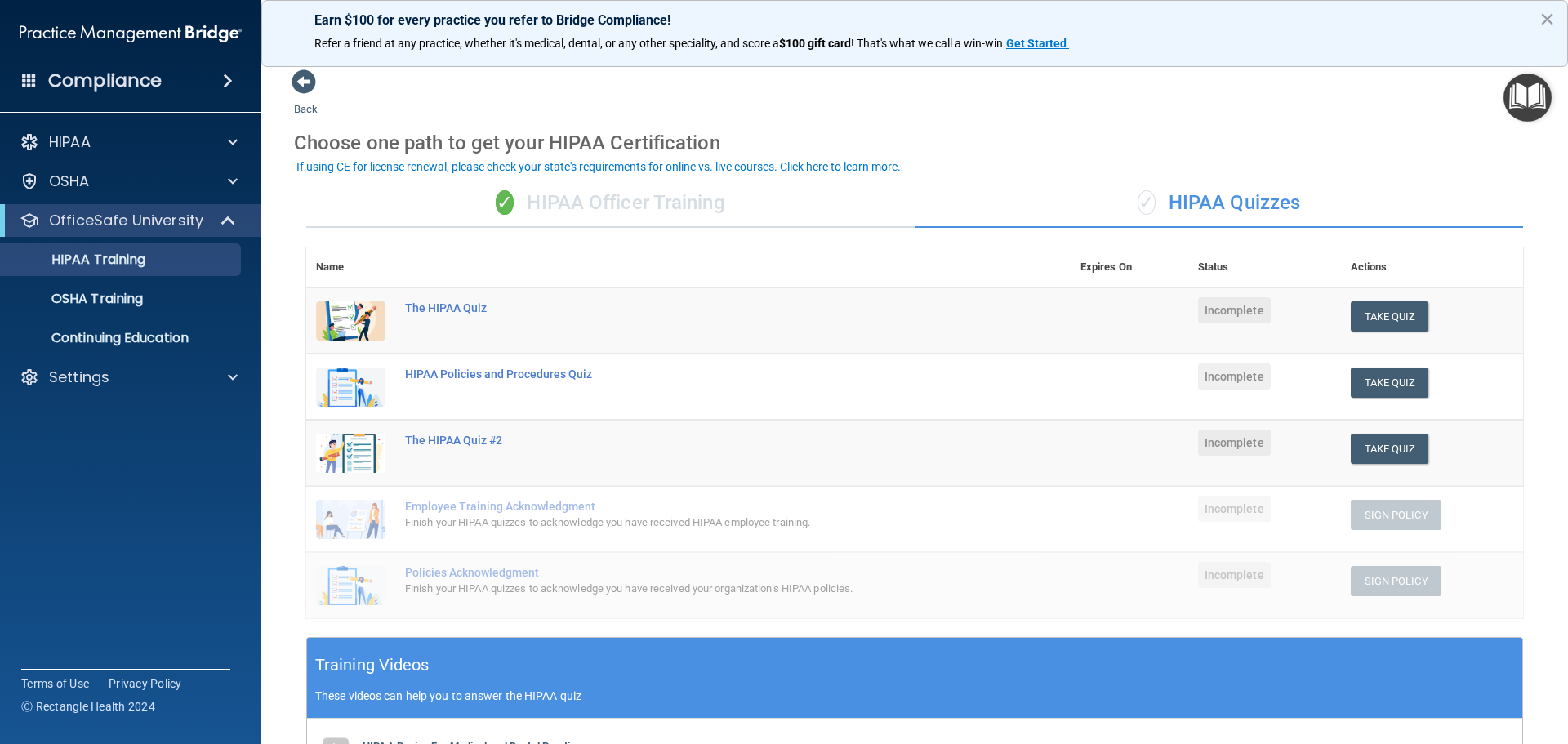
click at [547, 203] on div "✓ HIPAA Officer Training" at bounding box center [610, 203] width 608 height 49
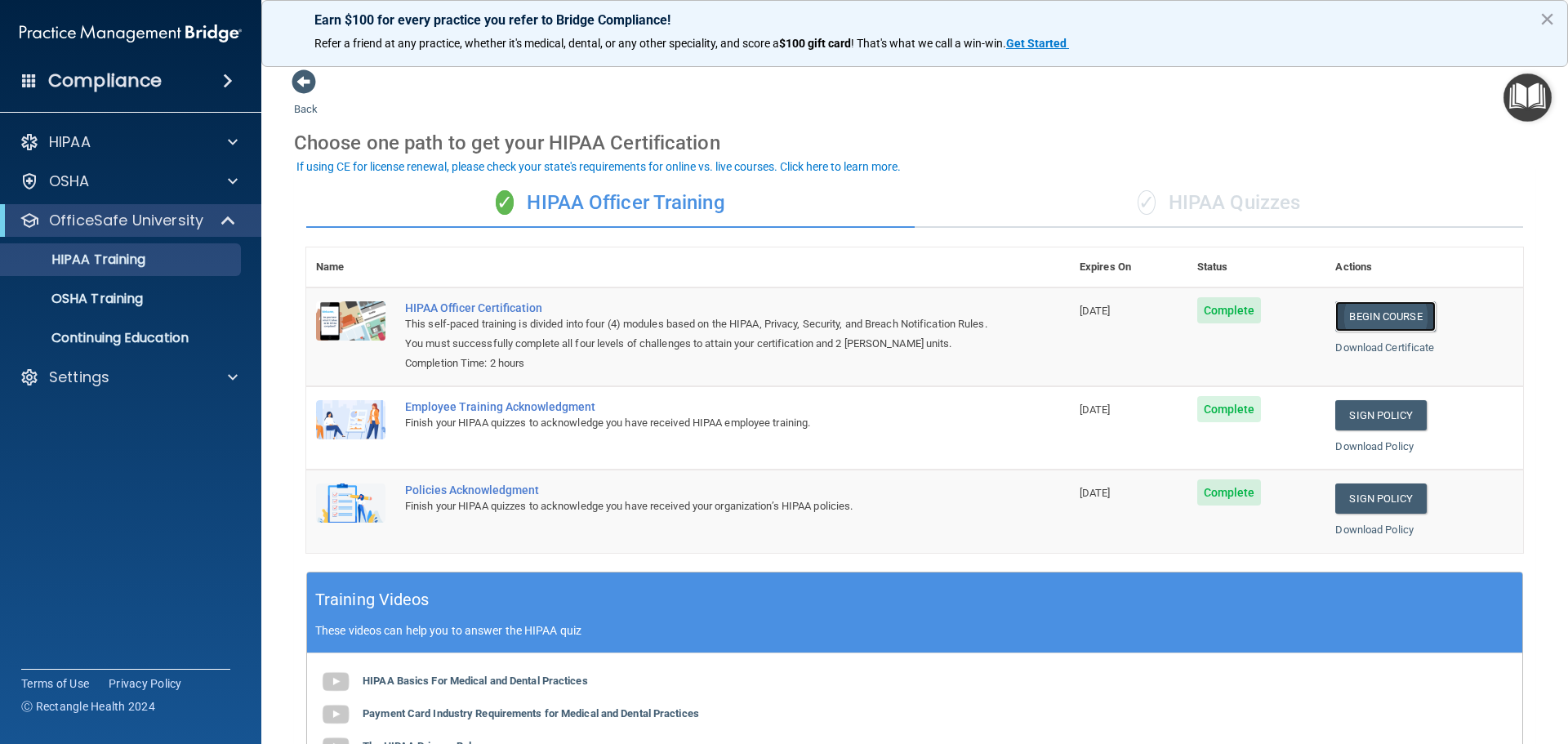
click at [1387, 313] on link "Begin Course" at bounding box center [1385, 316] width 100 height 30
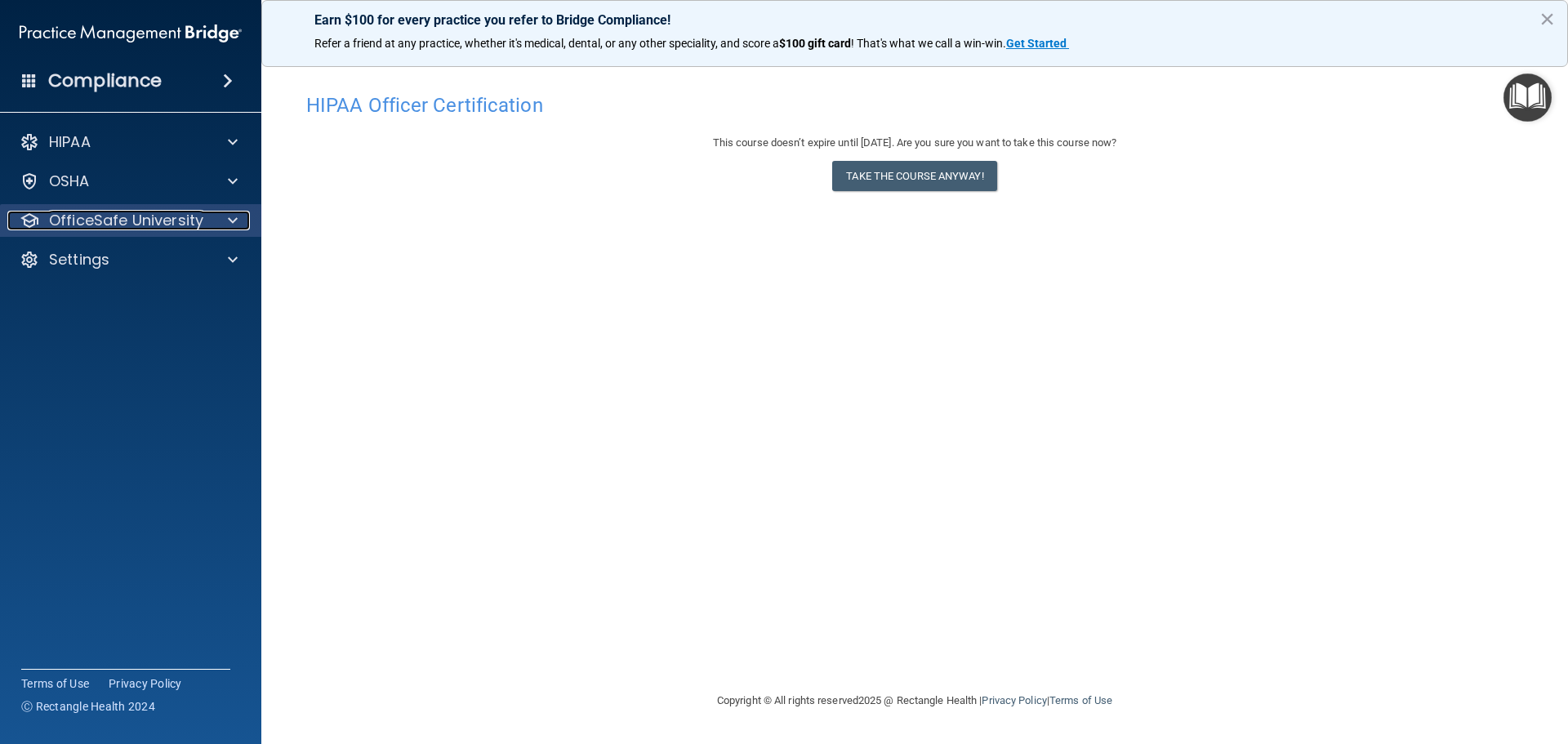
click at [74, 220] on p "OfficeSafe University" at bounding box center [126, 220] width 154 height 19
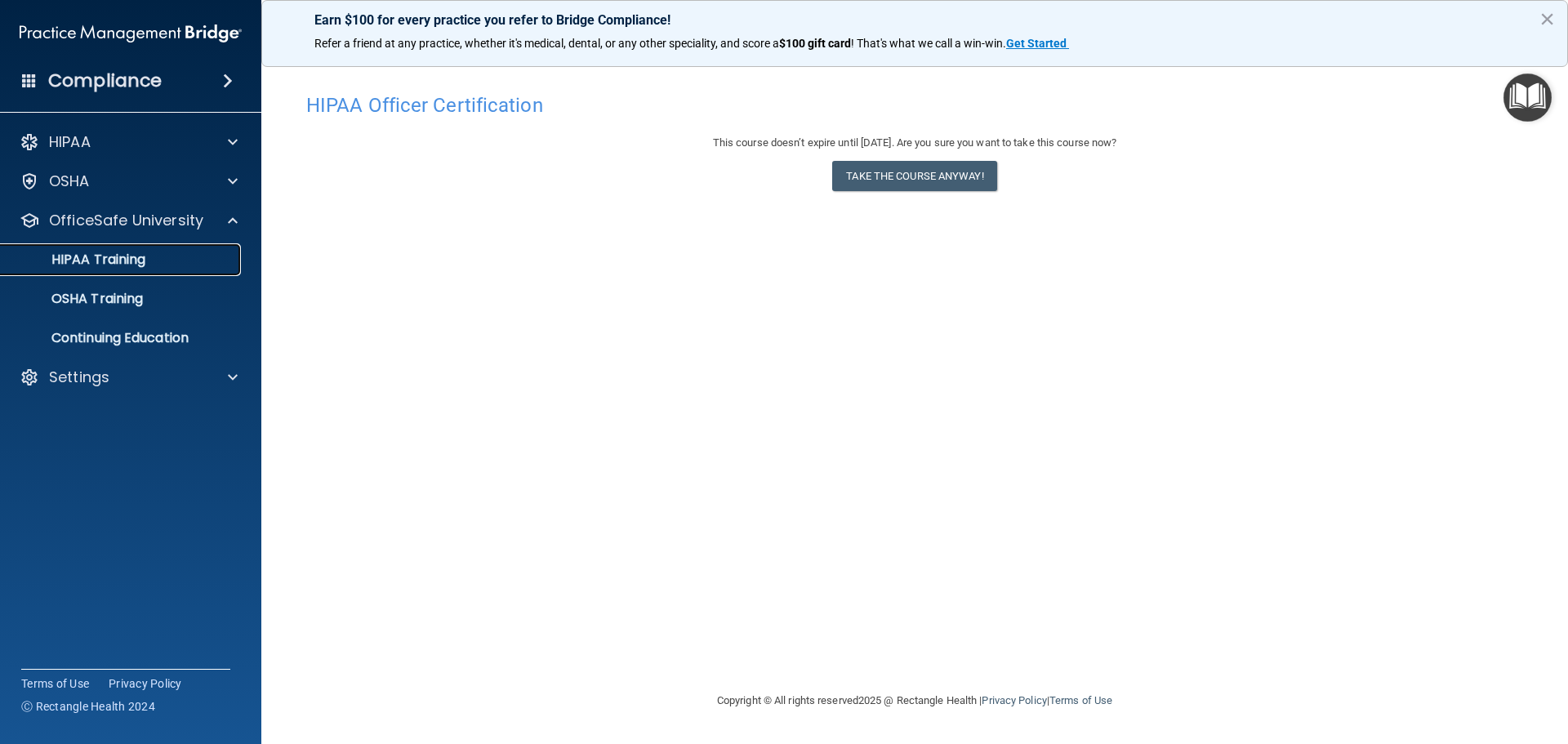
click at [74, 261] on p "HIPAA Training" at bounding box center [78, 260] width 135 height 17
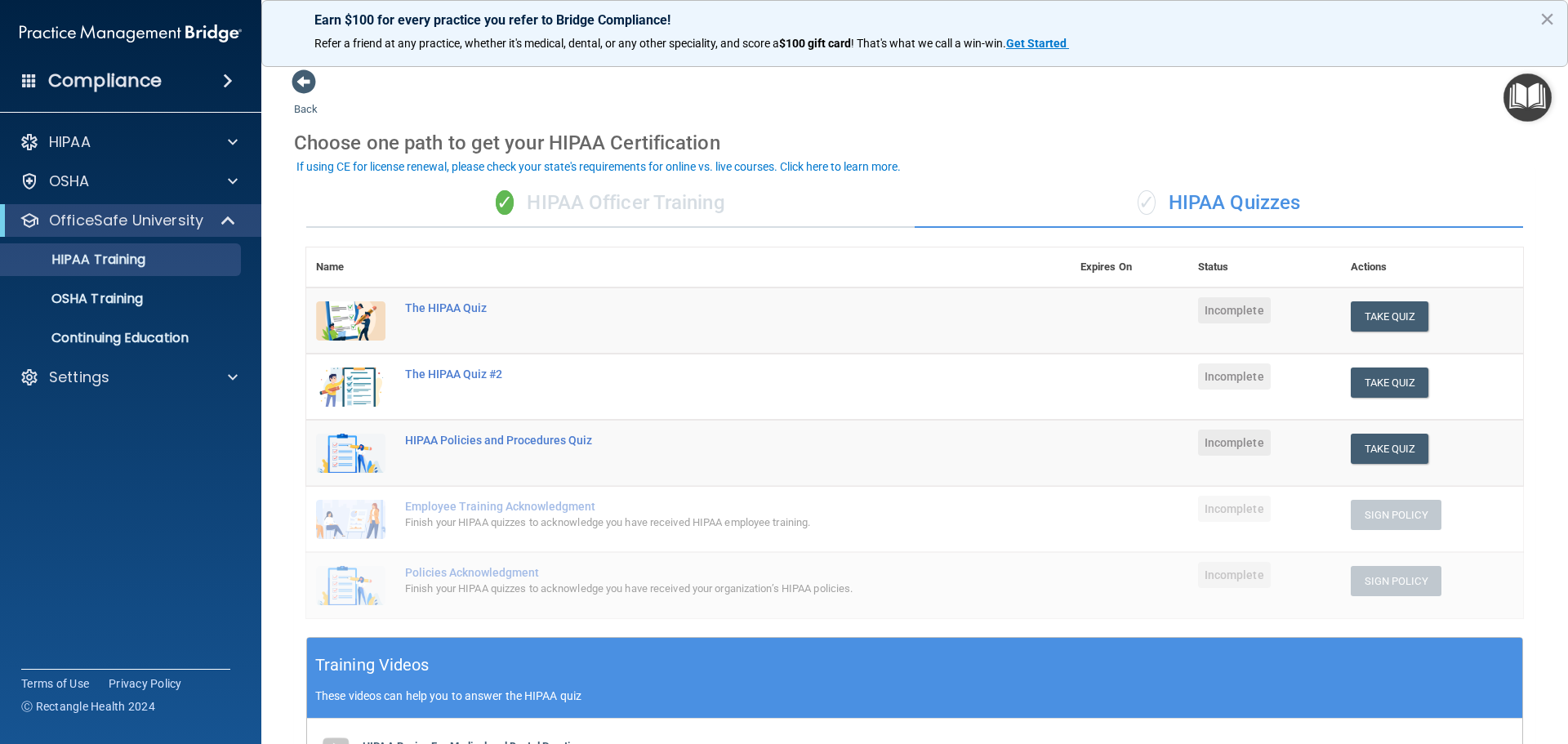
click at [613, 203] on div "✓ HIPAA Officer Training" at bounding box center [610, 203] width 608 height 49
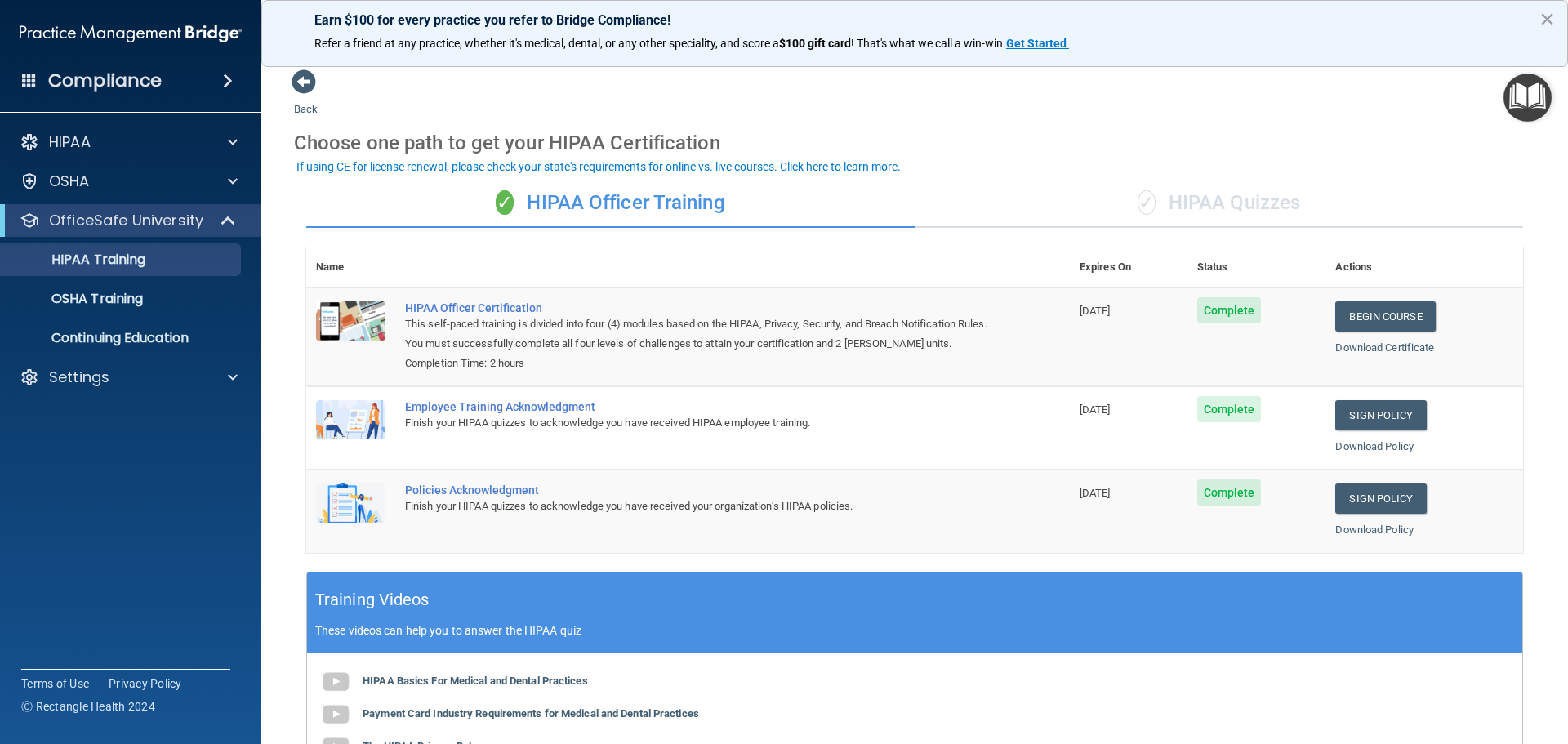
click at [1262, 203] on div "✓ HIPAA Quizzes" at bounding box center [1218, 203] width 608 height 49
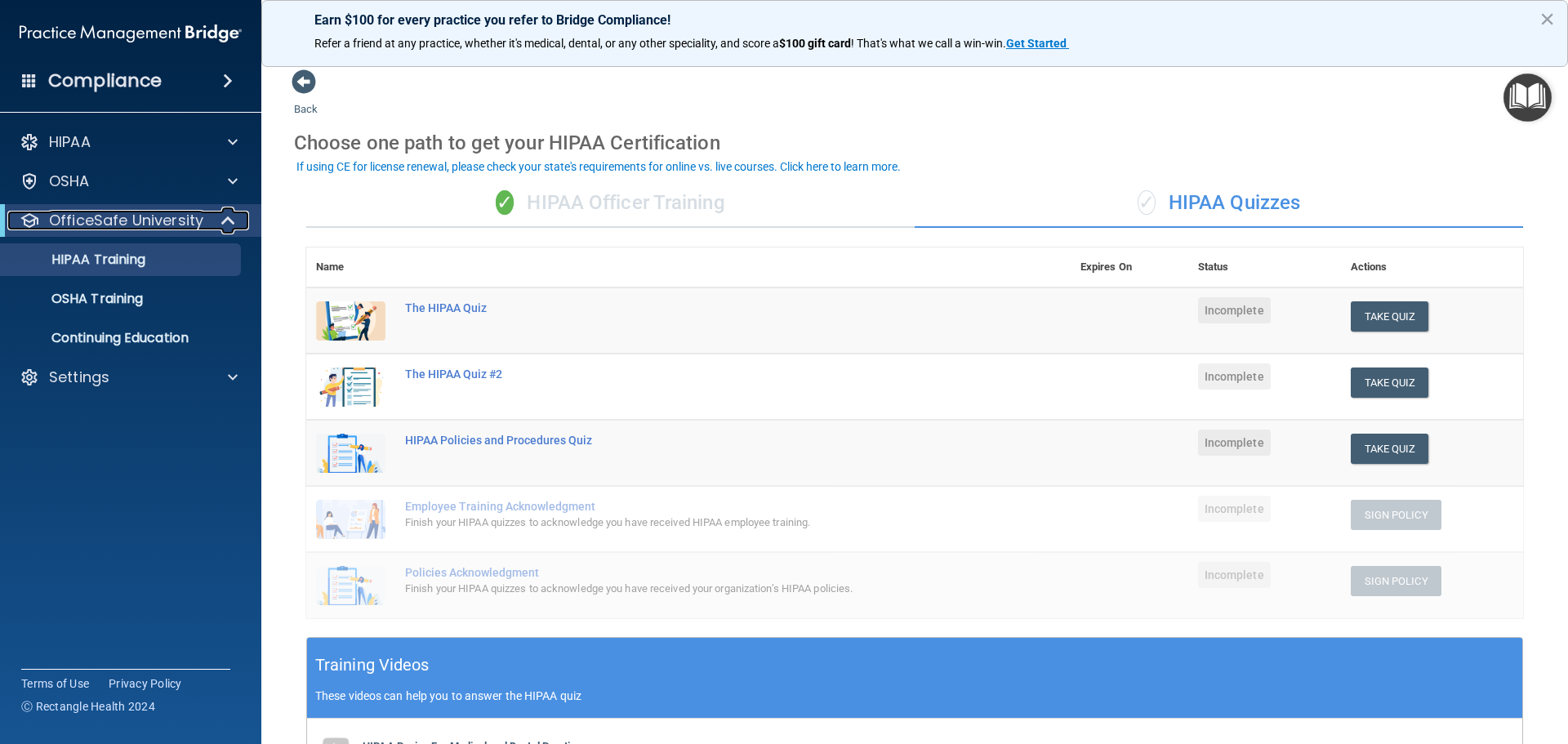
click at [213, 221] on div at bounding box center [229, 220] width 40 height 19
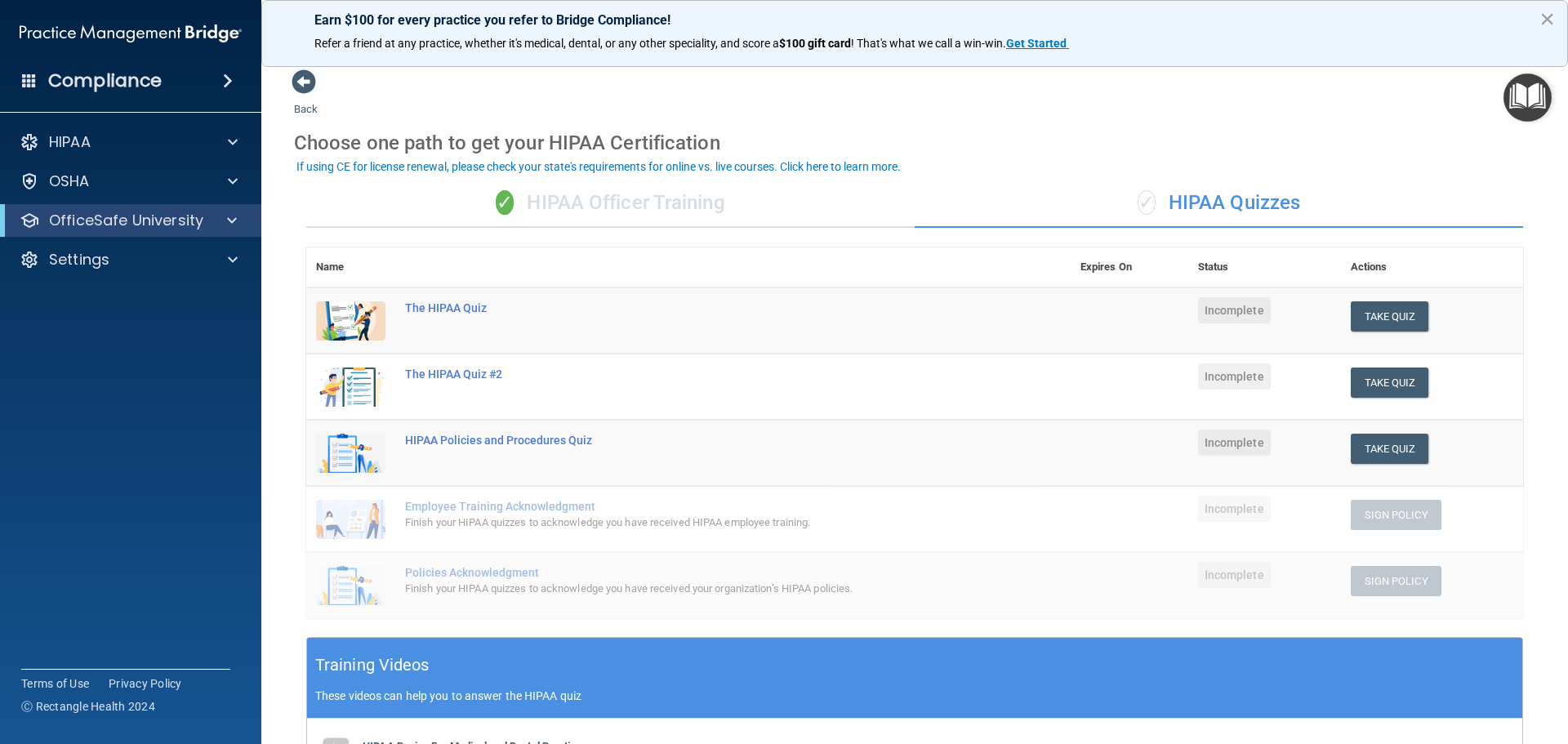
click at [105, 80] on h4 "Compliance" at bounding box center [105, 80] width 114 height 23
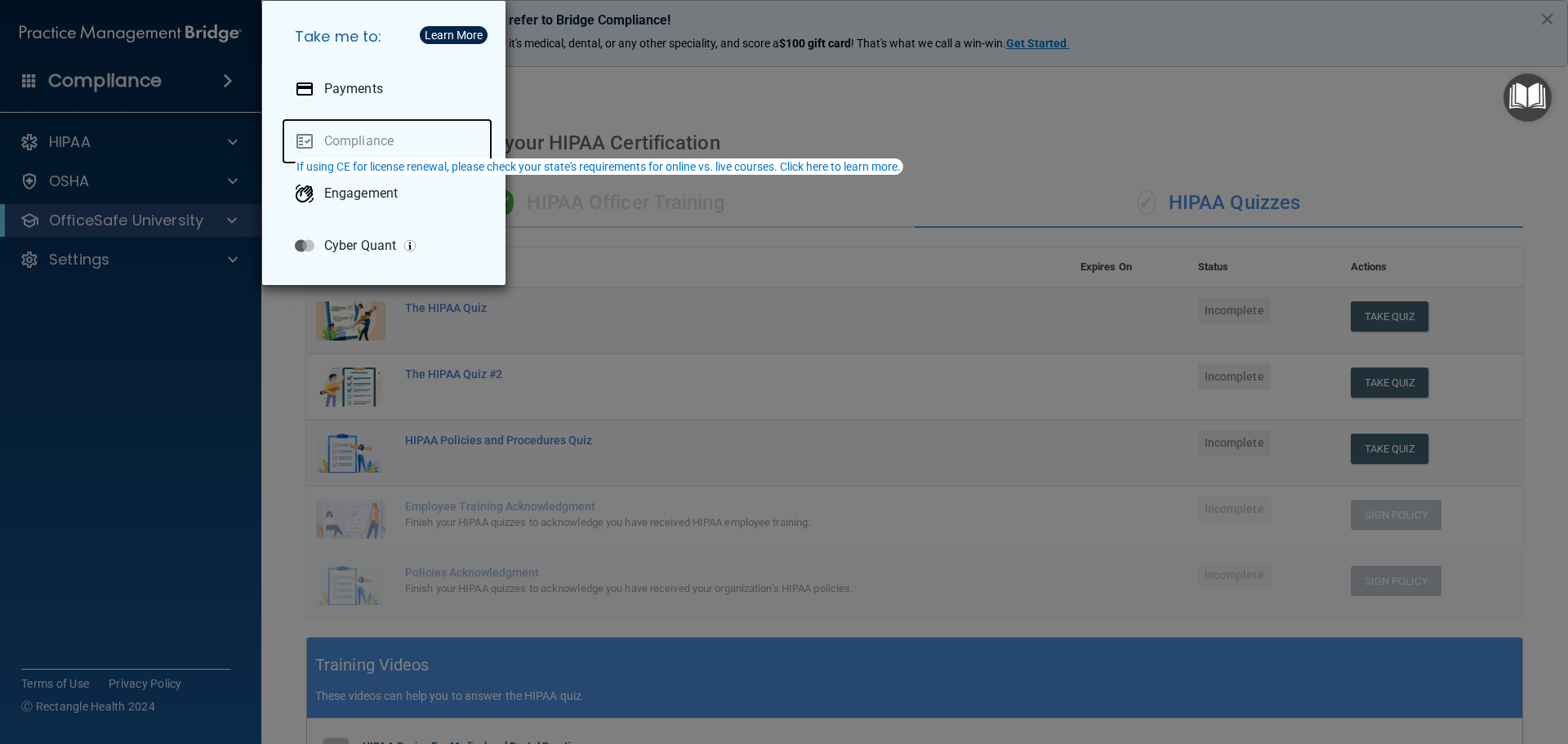
click at [350, 136] on link "Compliance" at bounding box center [387, 141] width 211 height 46
click at [383, 170] on div "If using CE for license renewal, please check your state's requirements for onl…" at bounding box center [598, 167] width 604 height 12
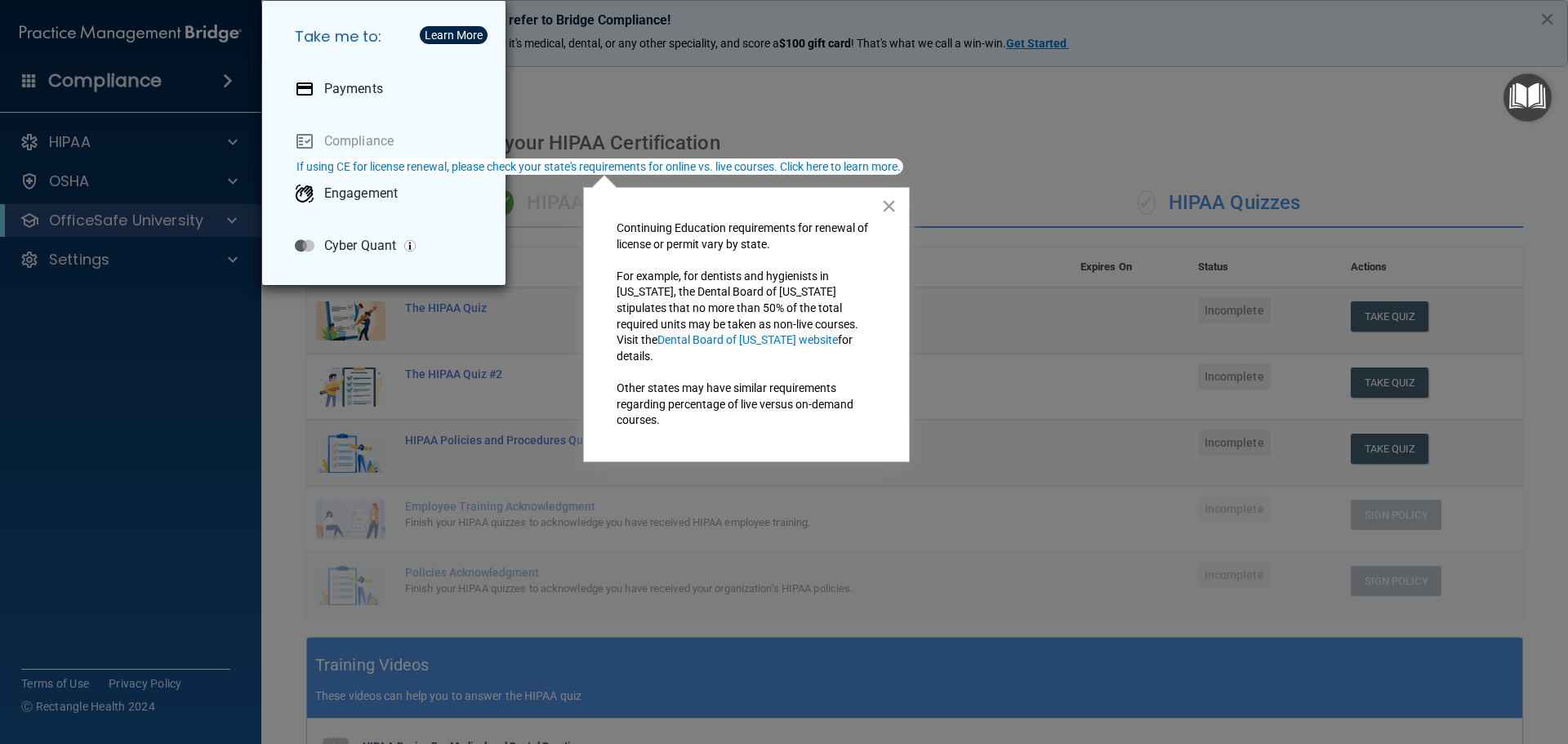
click at [889, 209] on button "×" at bounding box center [889, 205] width 16 height 26
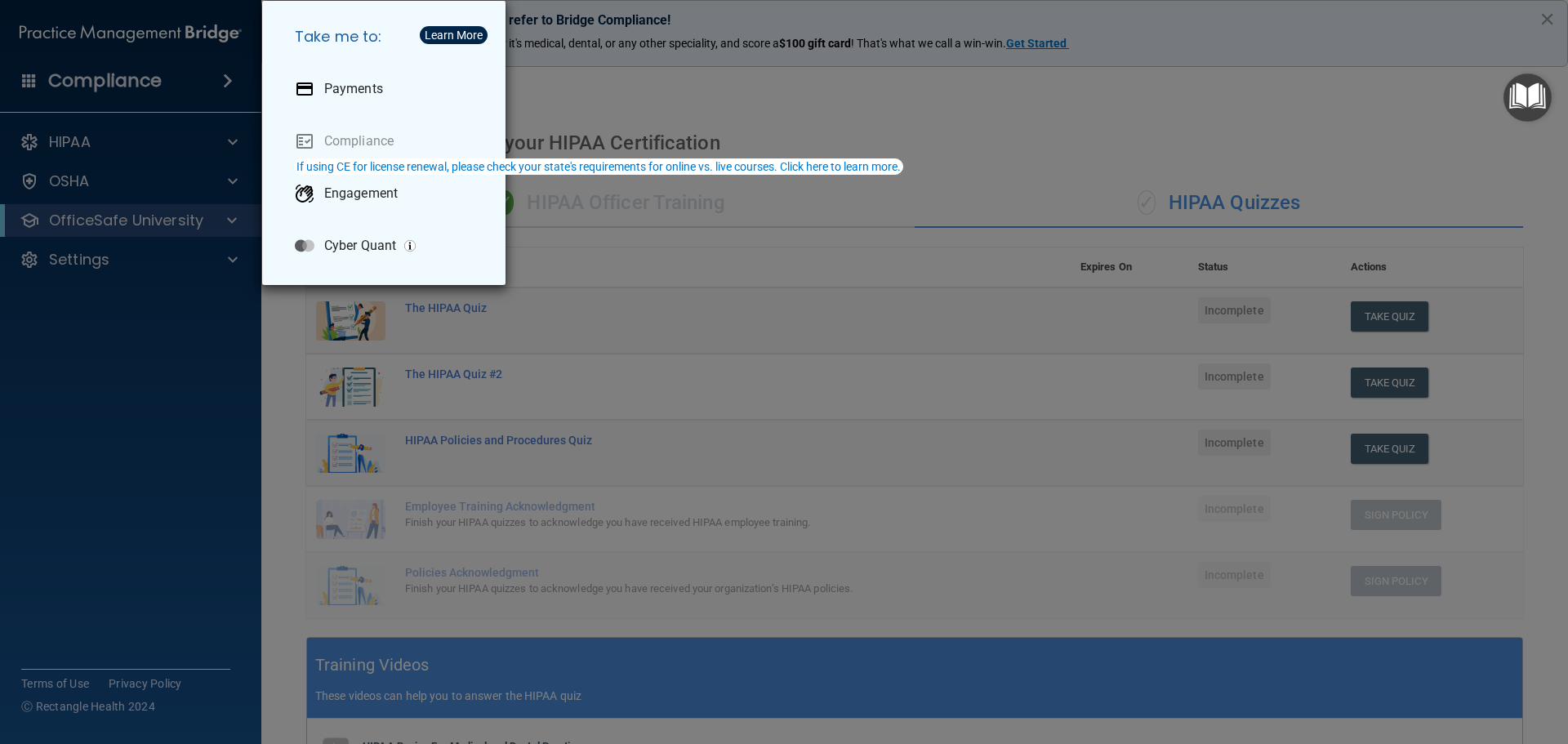
click at [143, 223] on div "Take me to: Payments Compliance Engagement Cyber Quant" at bounding box center [784, 372] width 1568 height 744
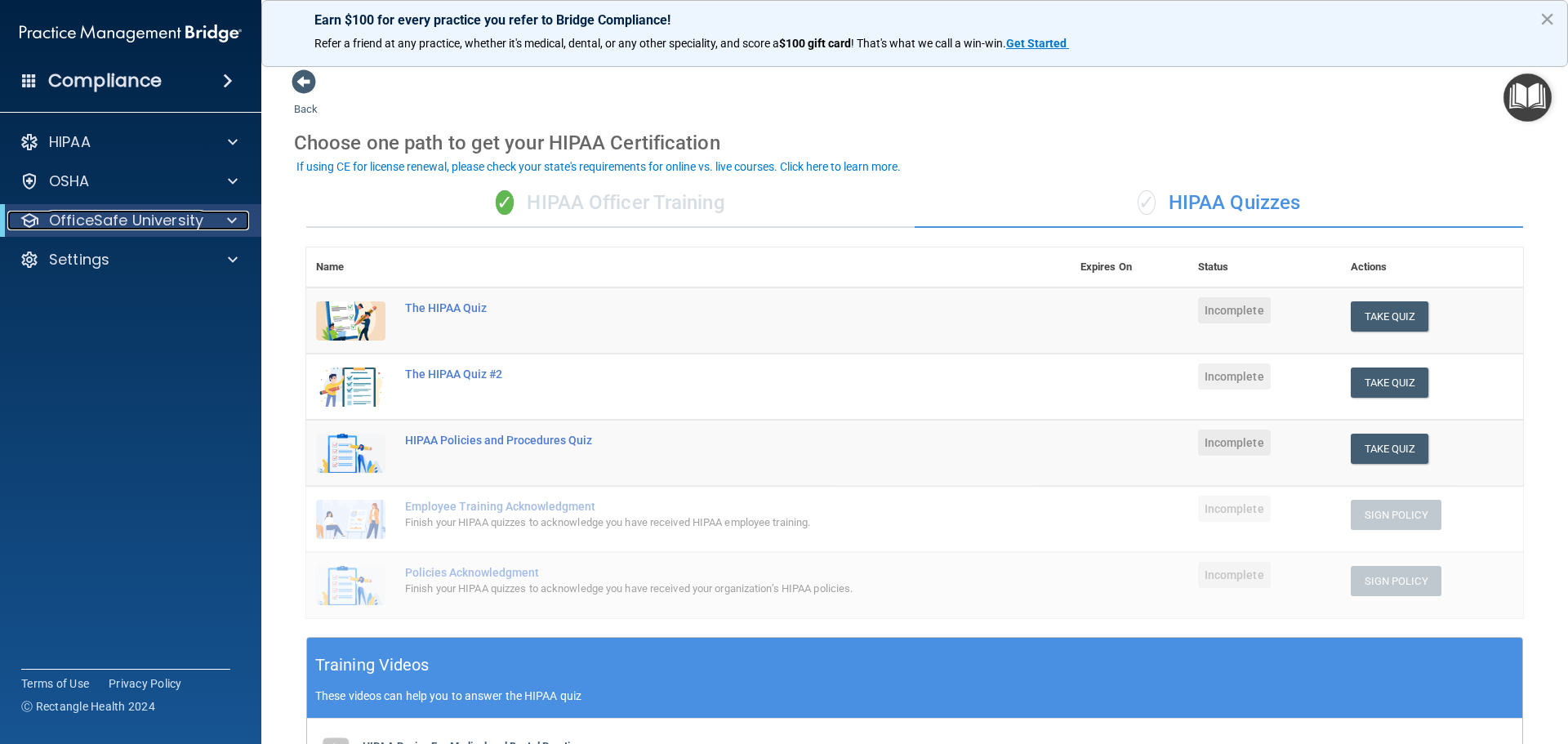
click at [234, 219] on span at bounding box center [232, 220] width 10 height 19
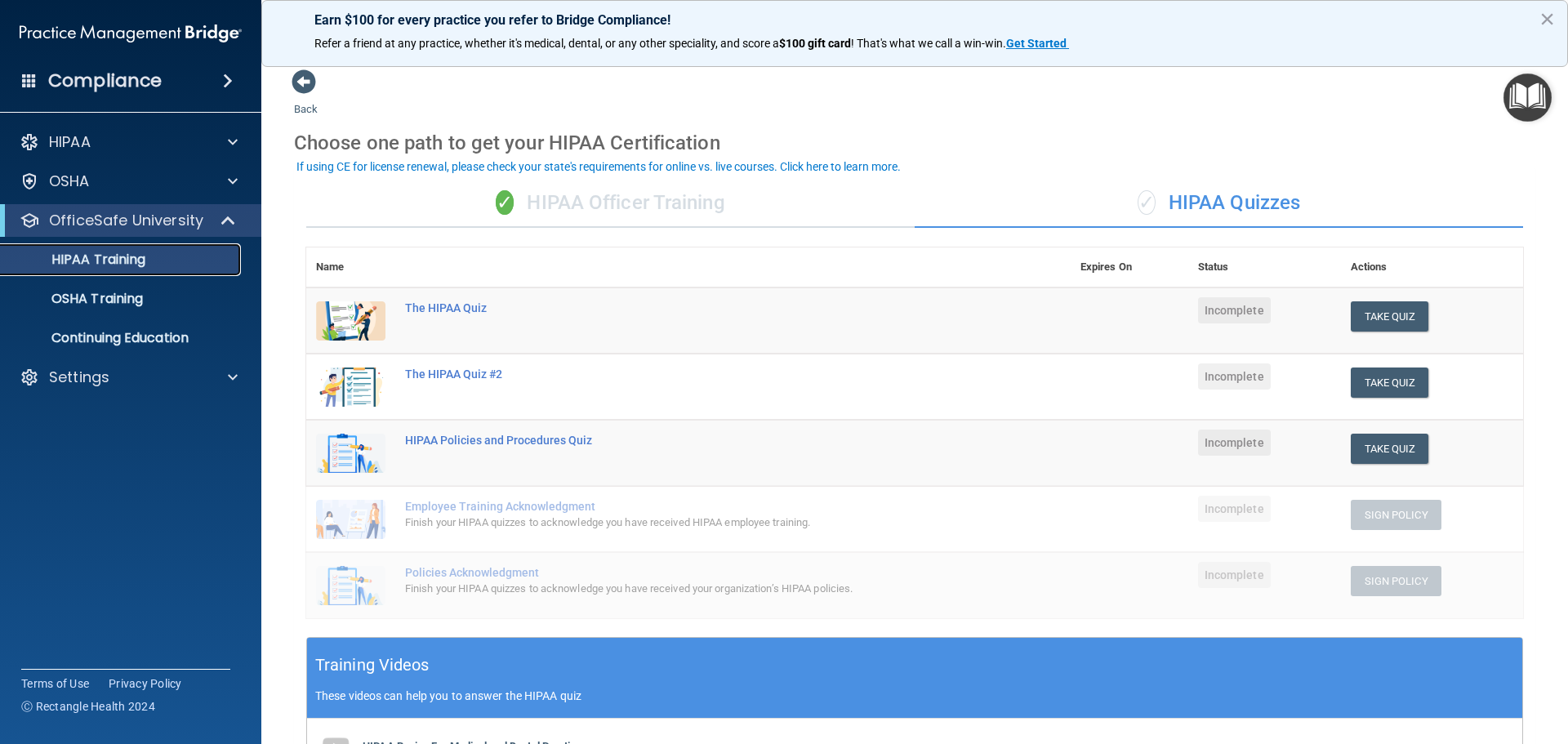
click at [106, 260] on p "HIPAA Training" at bounding box center [78, 260] width 135 height 17
click at [105, 293] on p "OSHA Training" at bounding box center [77, 299] width 132 height 17
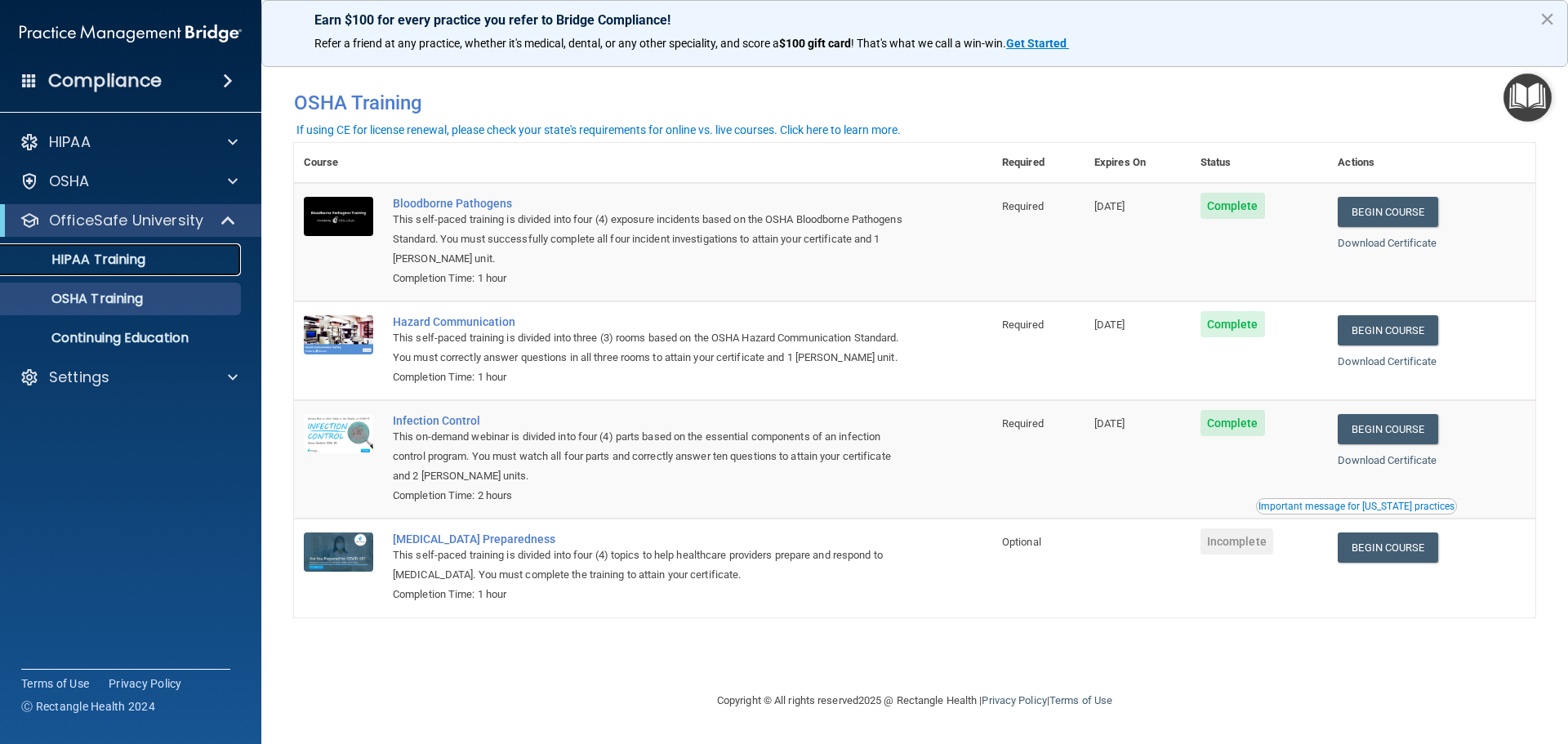
click at [115, 259] on p "HIPAA Training" at bounding box center [78, 260] width 135 height 17
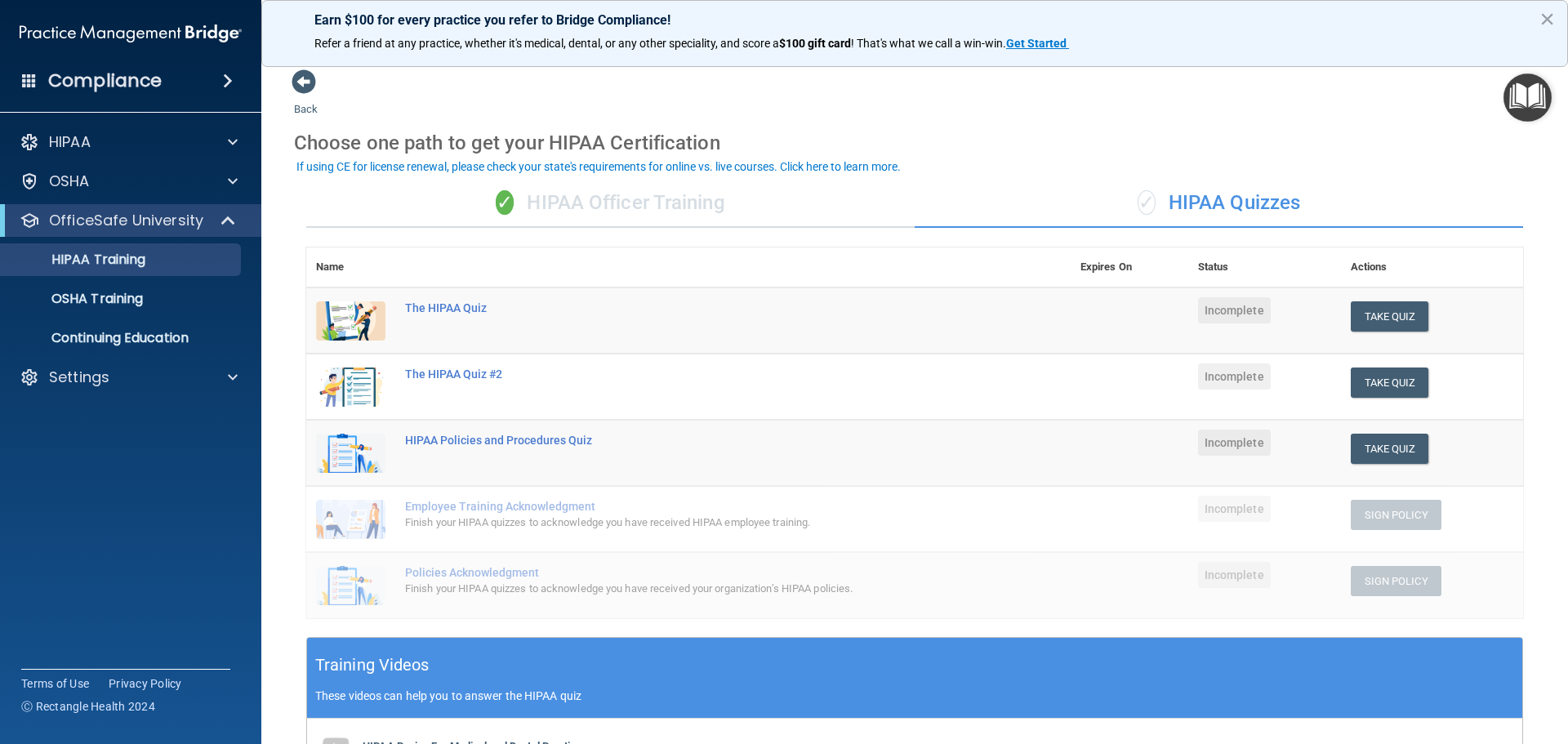
click at [648, 206] on div "✓ HIPAA Officer Training" at bounding box center [610, 203] width 608 height 49
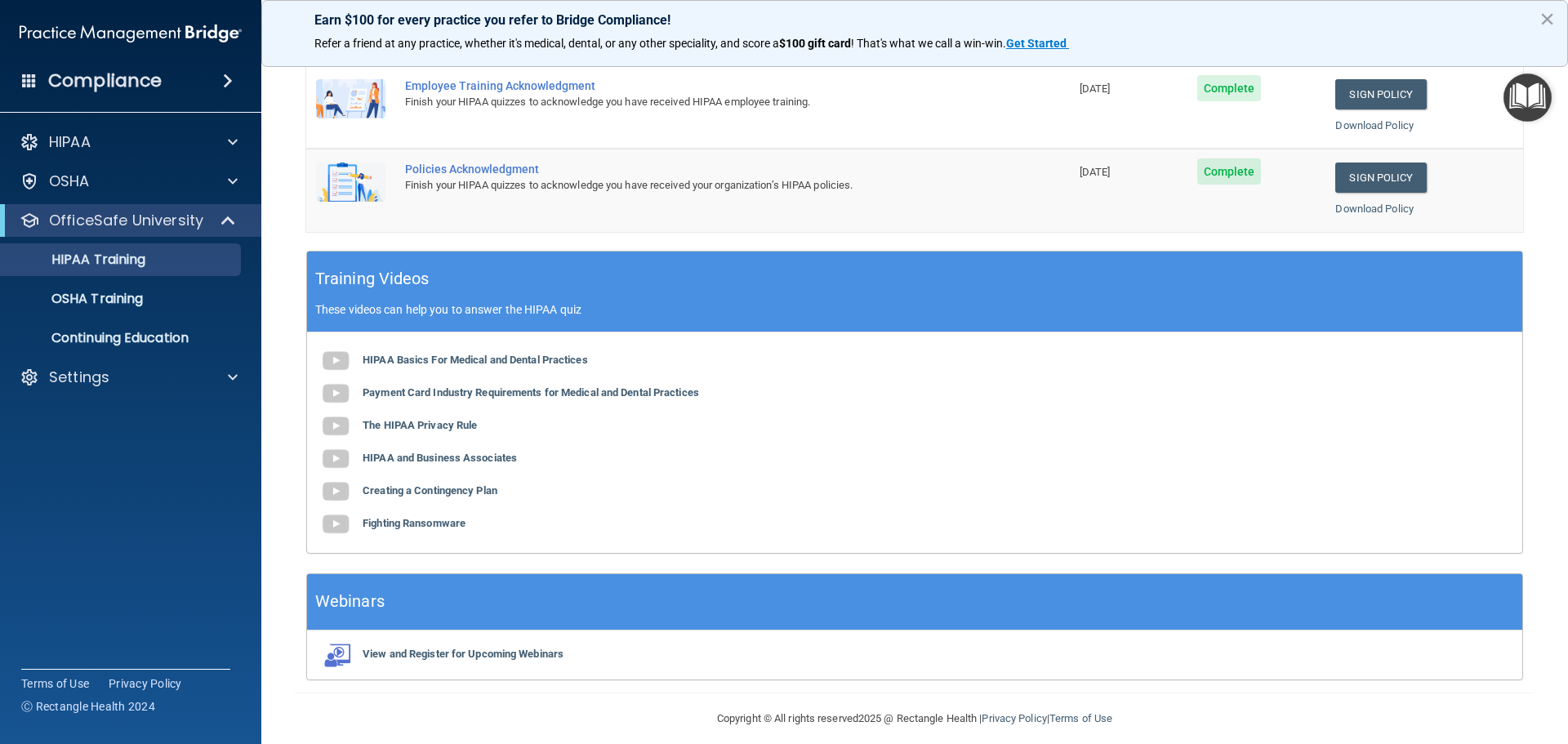
scroll to position [336, 0]
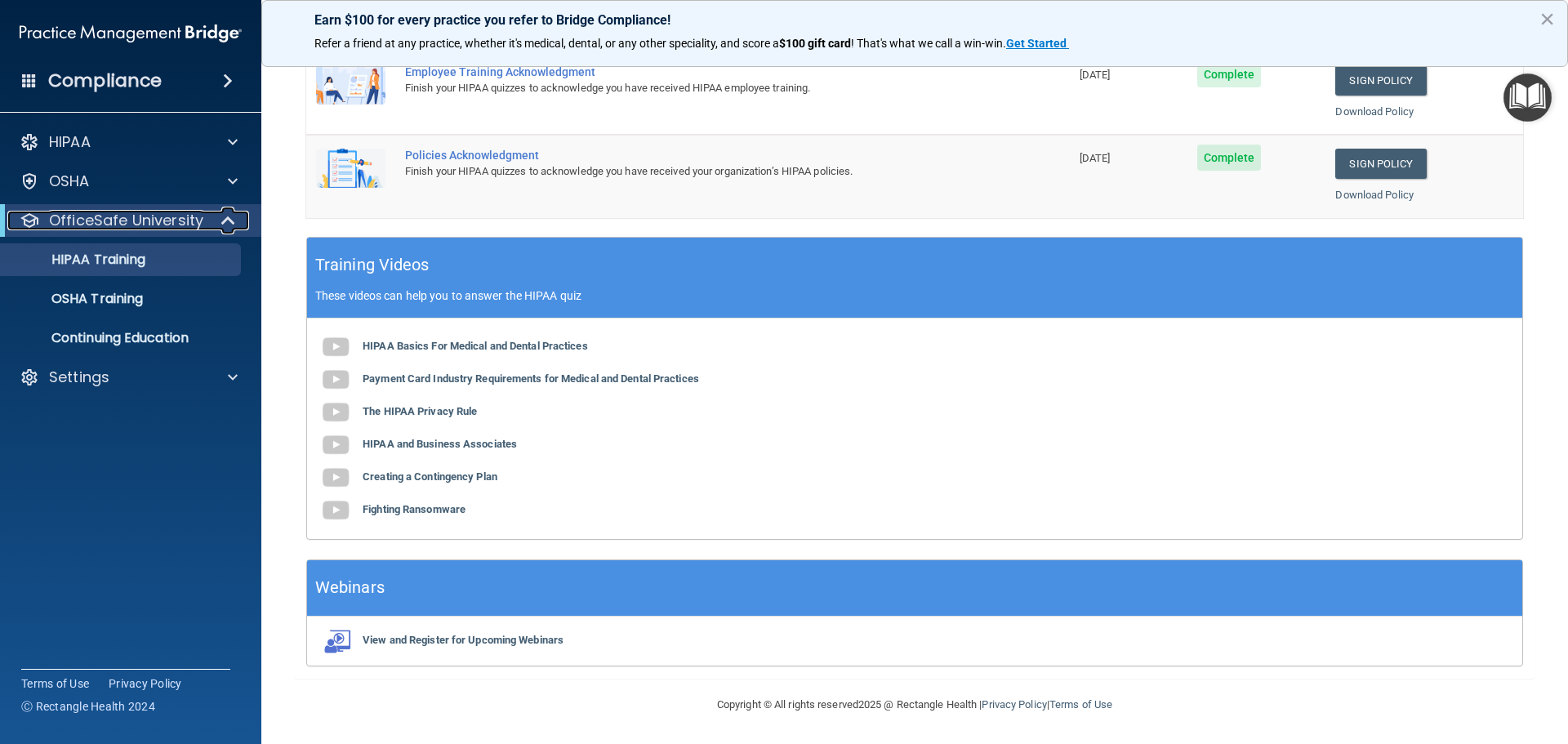
click at [228, 220] on span at bounding box center [229, 220] width 14 height 19
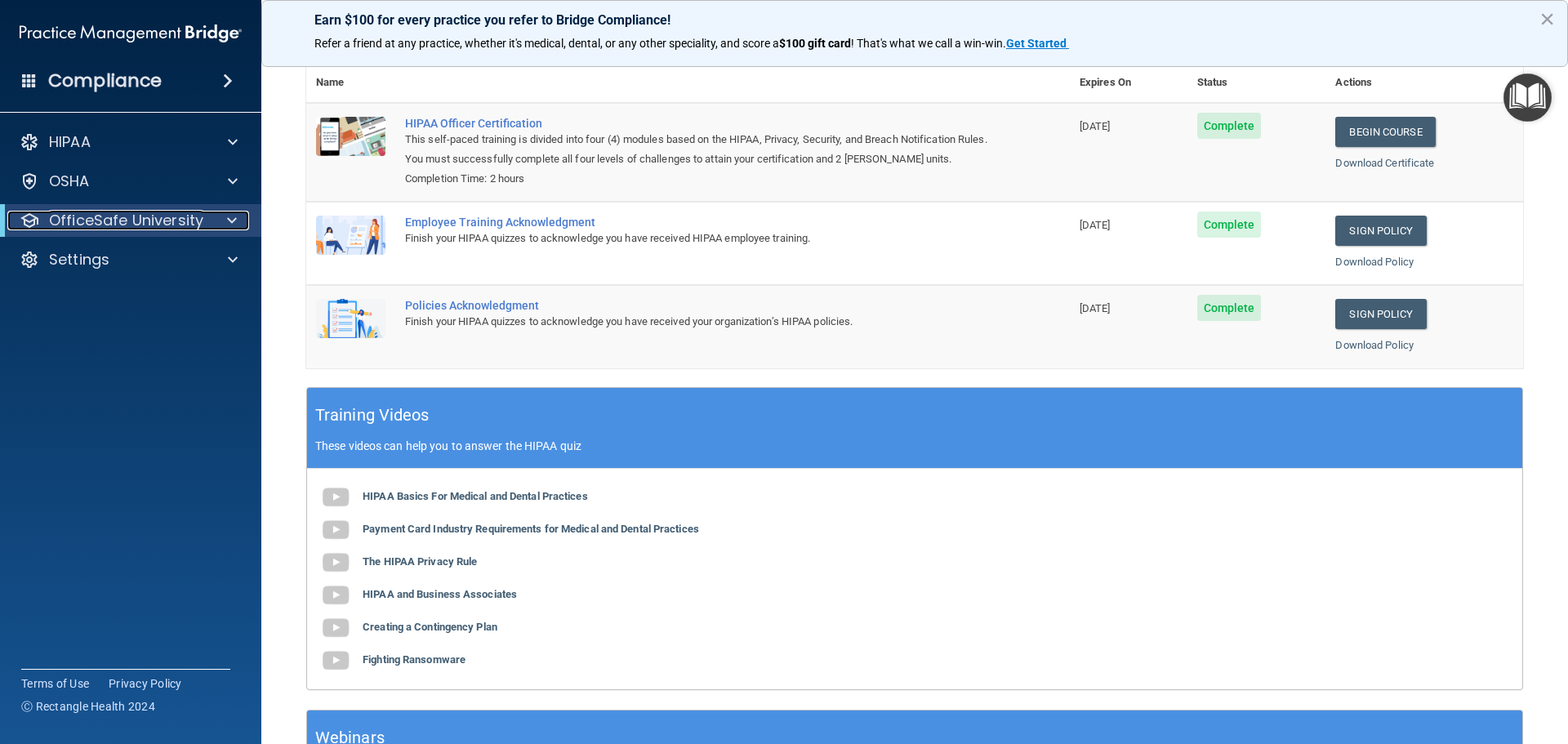
scroll to position [0, 0]
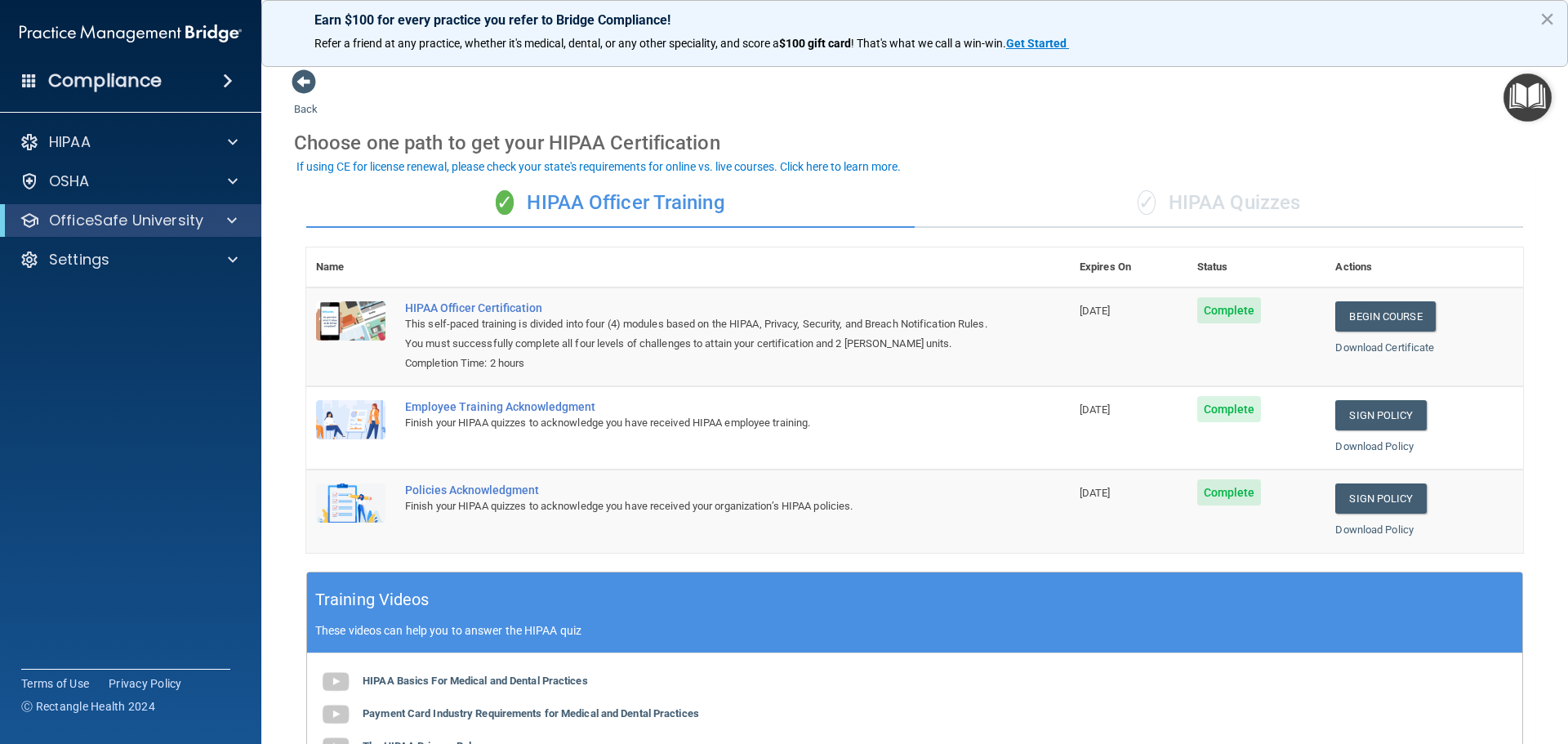
click at [1224, 208] on div "✓ HIPAA Quizzes" at bounding box center [1218, 203] width 608 height 49
